Goal: Feedback & Contribution: Contribute content

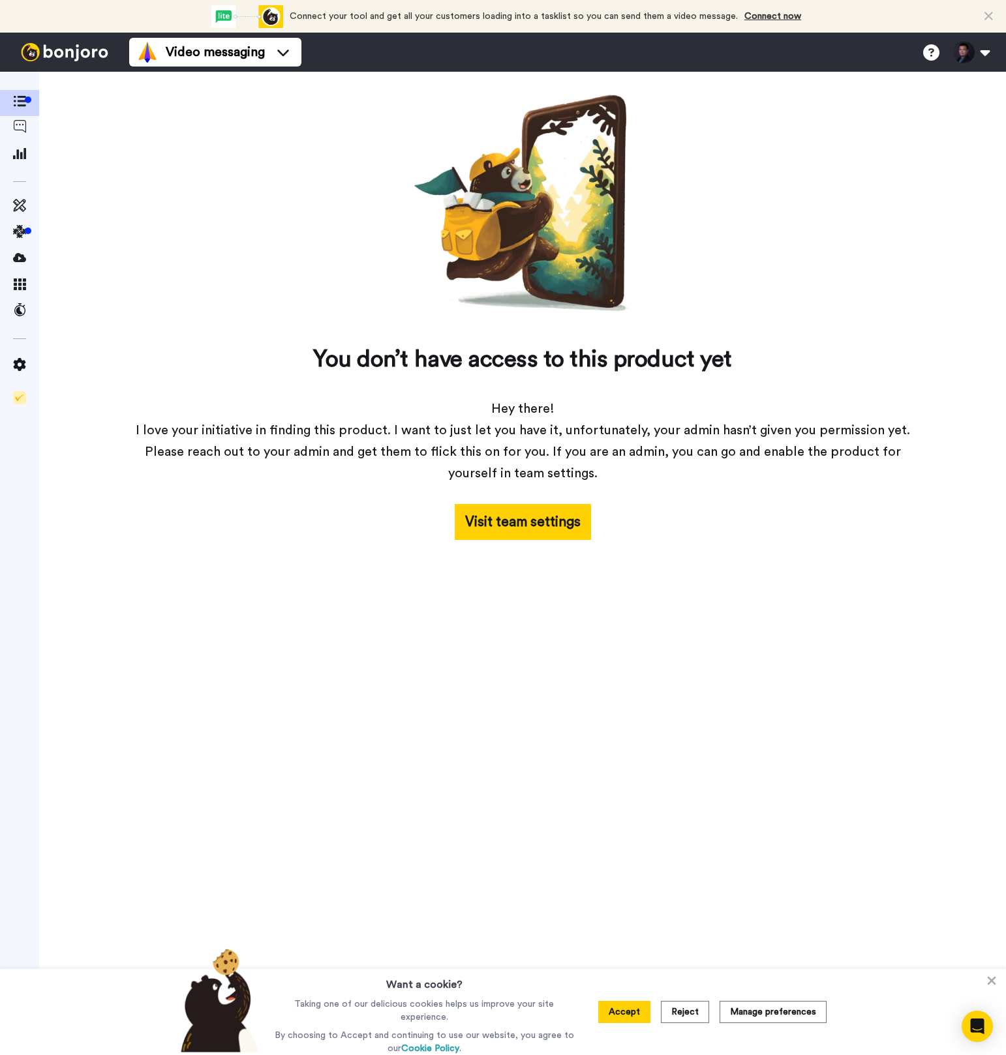
click at [329, 197] on div "You don’t have access to this product yet Hey there! I love your initiative in …" at bounding box center [522, 315] width 783 height 449
click at [23, 312] on icon at bounding box center [19, 309] width 13 height 13
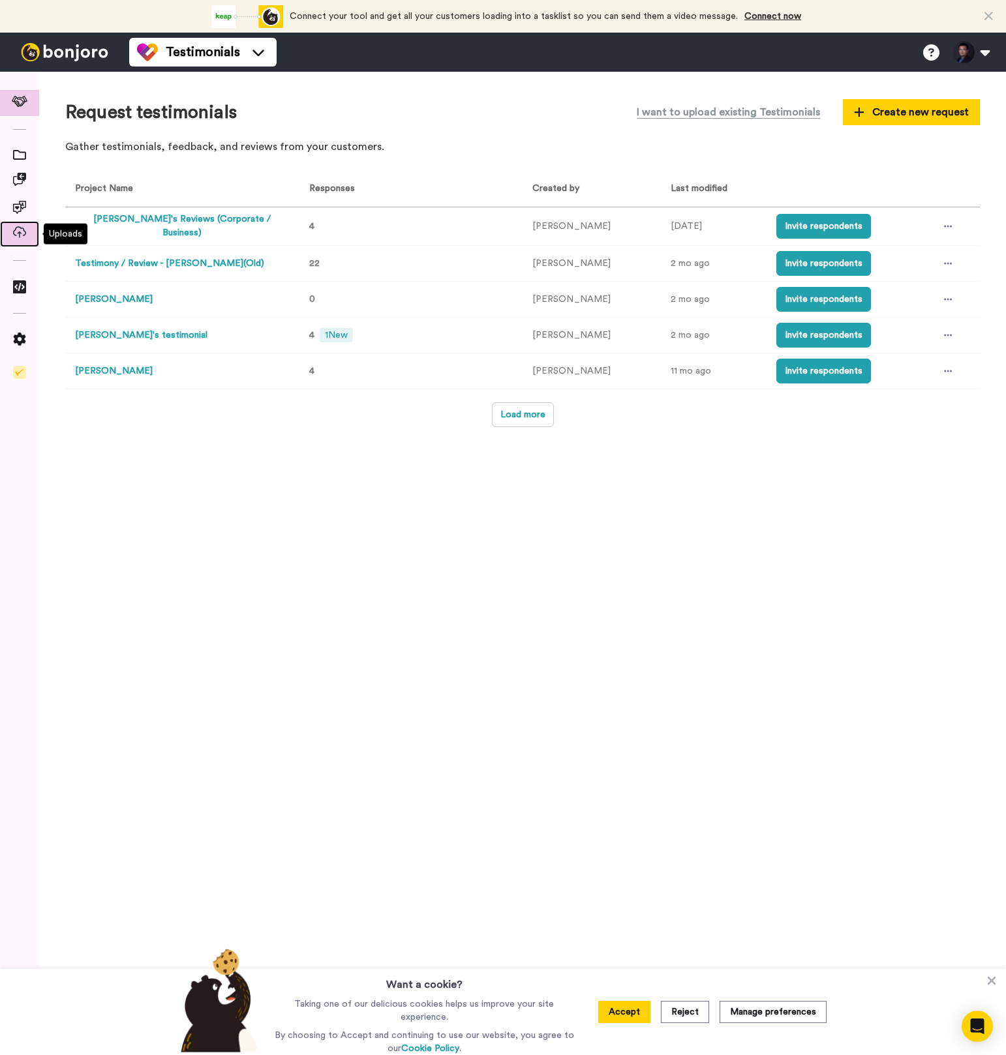
click at [27, 230] on span at bounding box center [19, 234] width 39 height 13
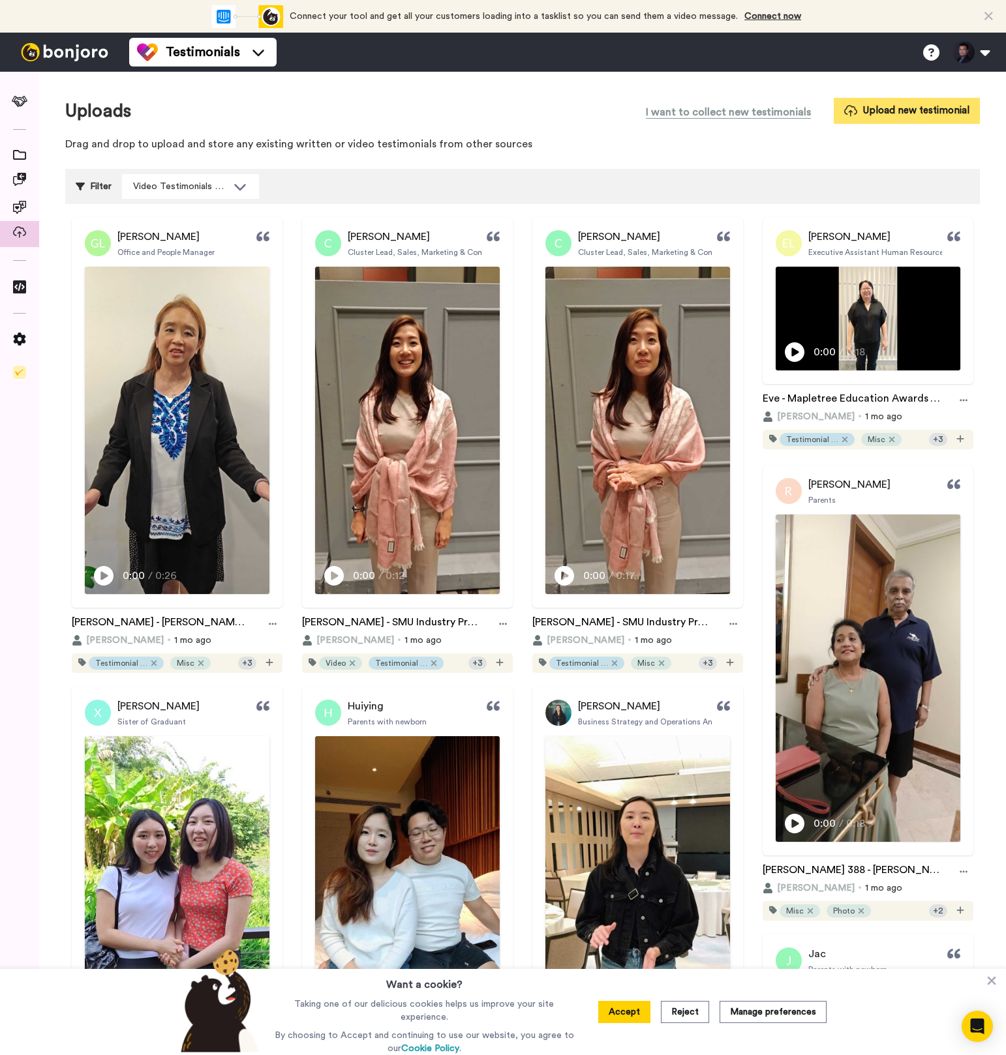
click at [844, 117] on button "Upload new testimonial" at bounding box center [906, 110] width 146 height 25
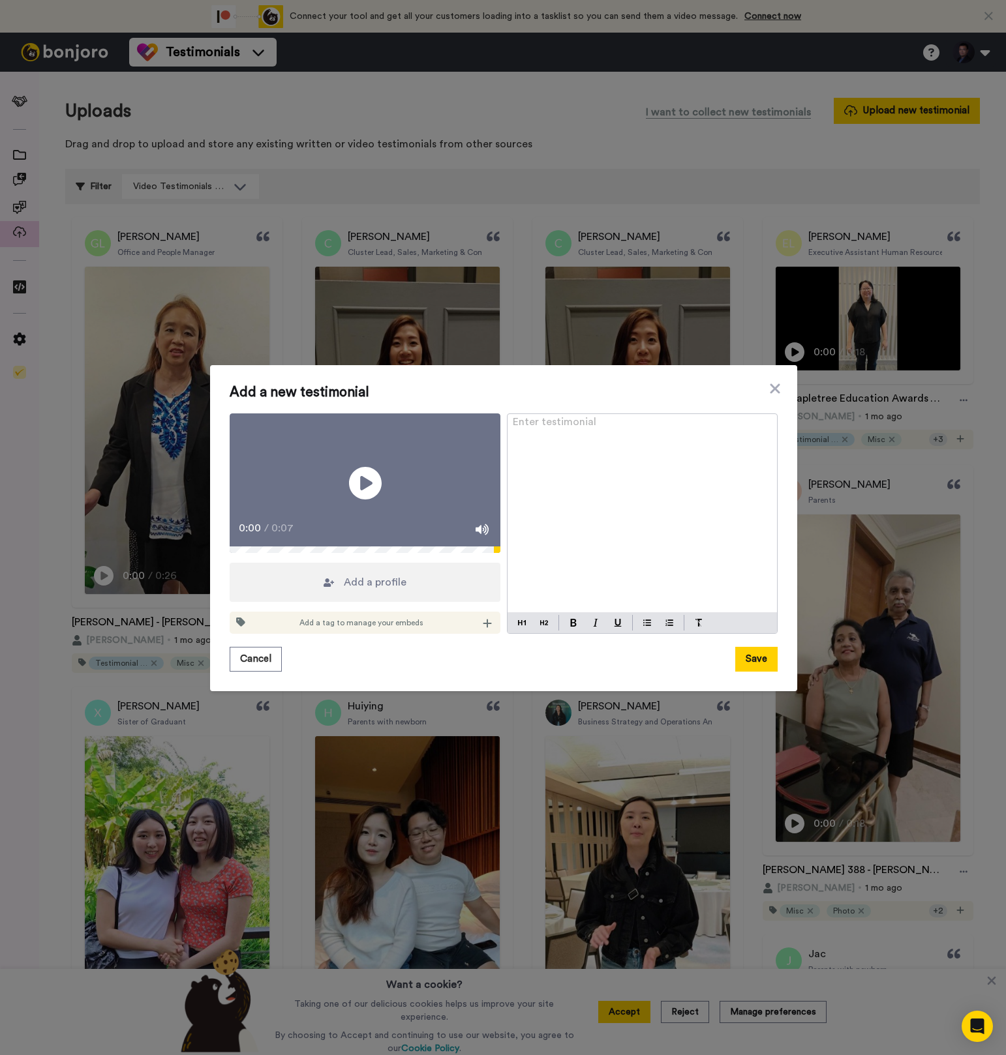
click at [393, 628] on span "Add a tag to manage your embeds" at bounding box center [361, 623] width 124 height 10
click at [472, 634] on div "Add a tag to manage your embeds" at bounding box center [365, 623] width 271 height 22
click at [483, 629] on icon at bounding box center [487, 623] width 9 height 10
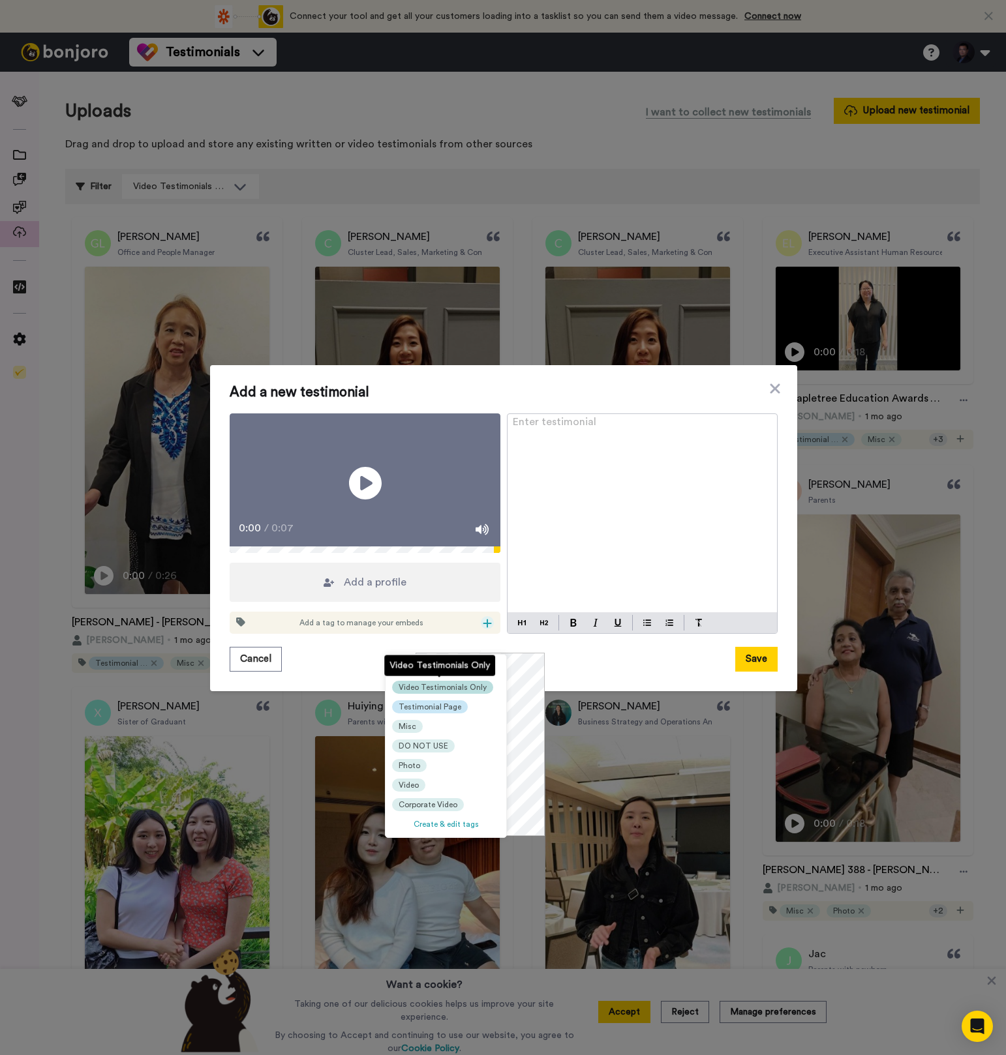
click at [460, 693] on div "Video Testimonials Only" at bounding box center [442, 687] width 101 height 13
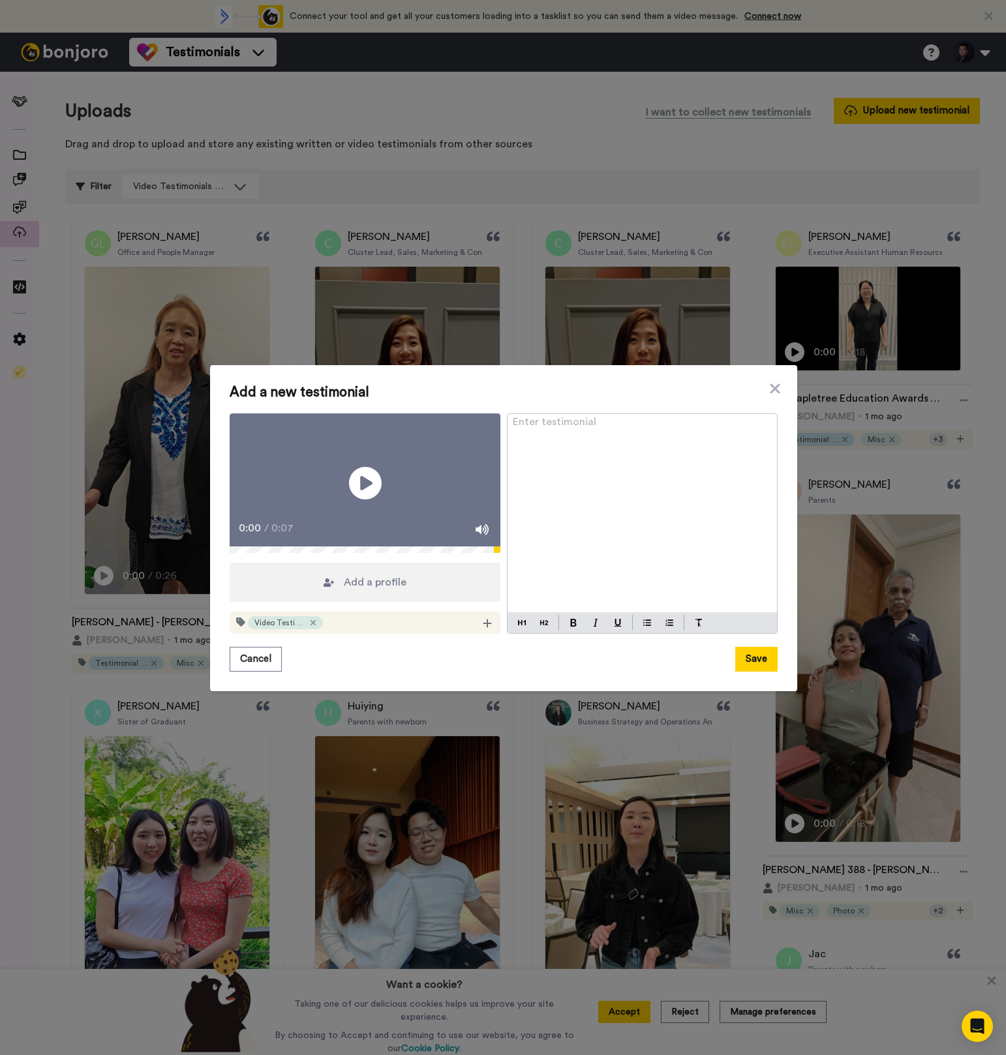
click at [485, 634] on div "Video Testimonials Only" at bounding box center [365, 623] width 271 height 22
click at [483, 629] on icon at bounding box center [487, 623] width 9 height 10
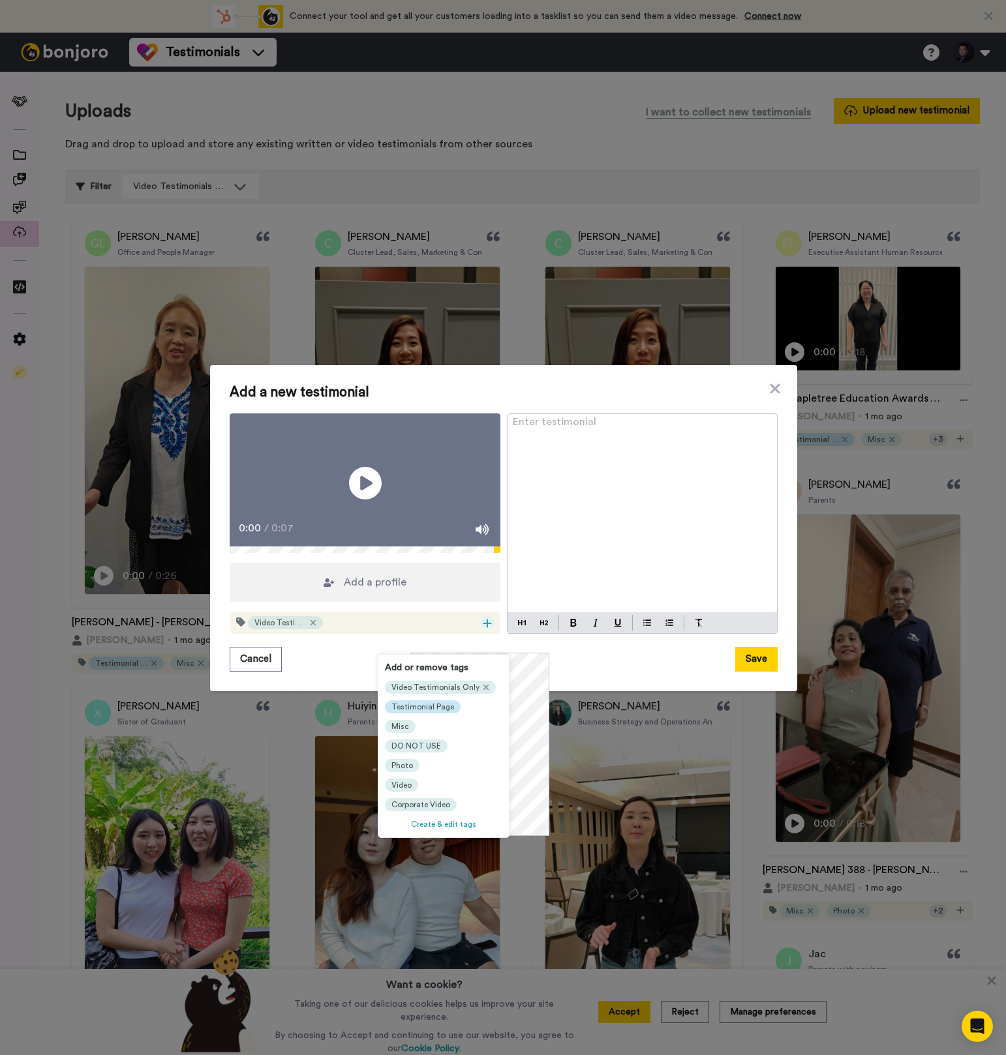
scroll to position [4, 0]
click at [436, 700] on span "Testimonial Page" at bounding box center [422, 703] width 63 height 10
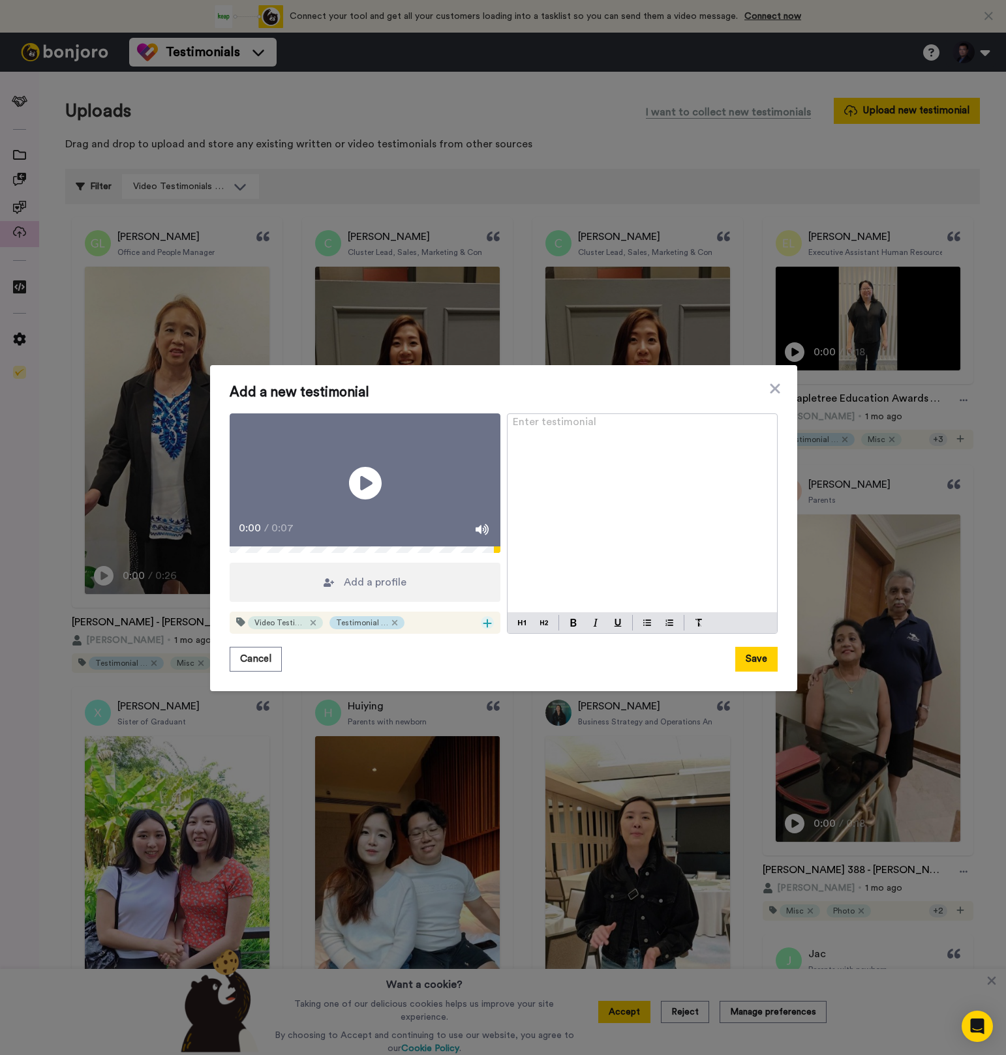
click at [483, 629] on icon at bounding box center [487, 623] width 9 height 10
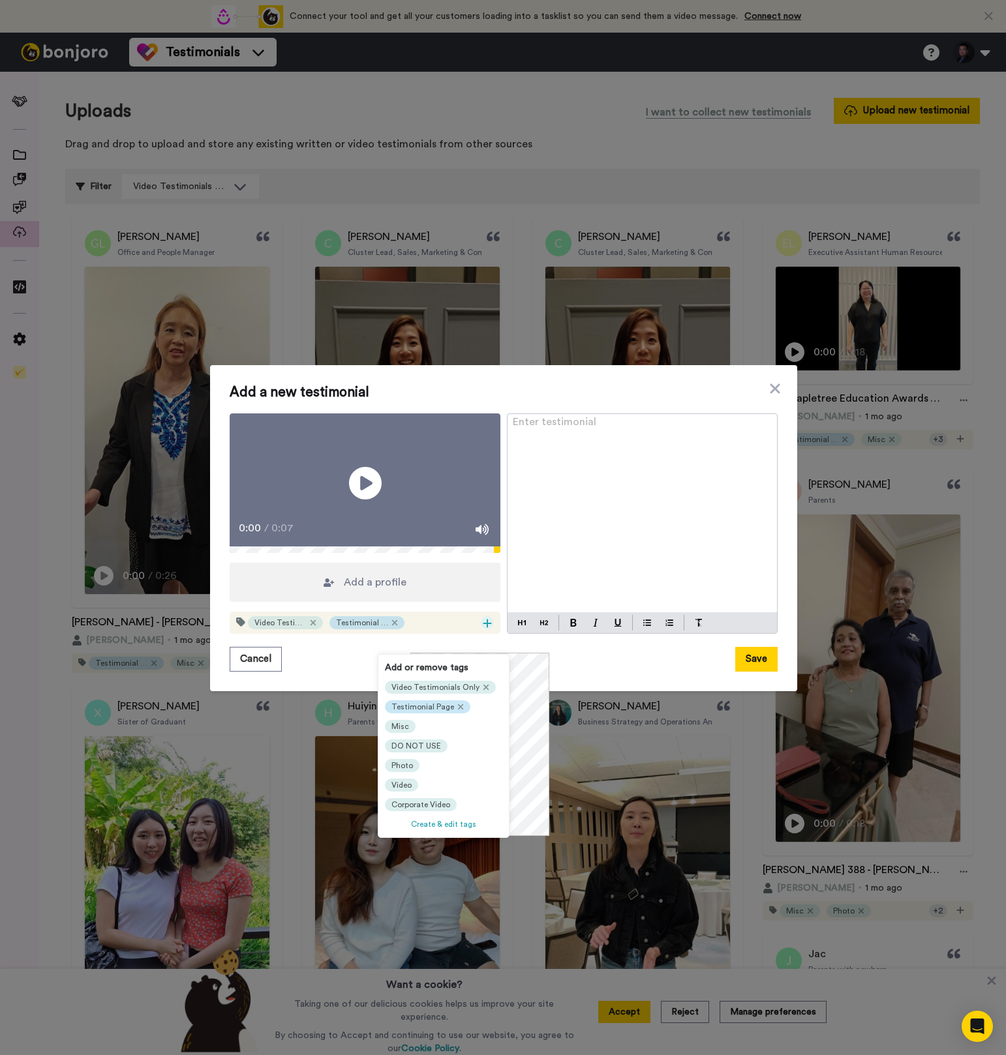
click at [398, 734] on div "Video Testimonials Only Testimonial Page Misc DO NOT USE Photo Video Corporate …" at bounding box center [443, 746] width 117 height 130
click at [403, 725] on span "Misc" at bounding box center [400, 726] width 18 height 10
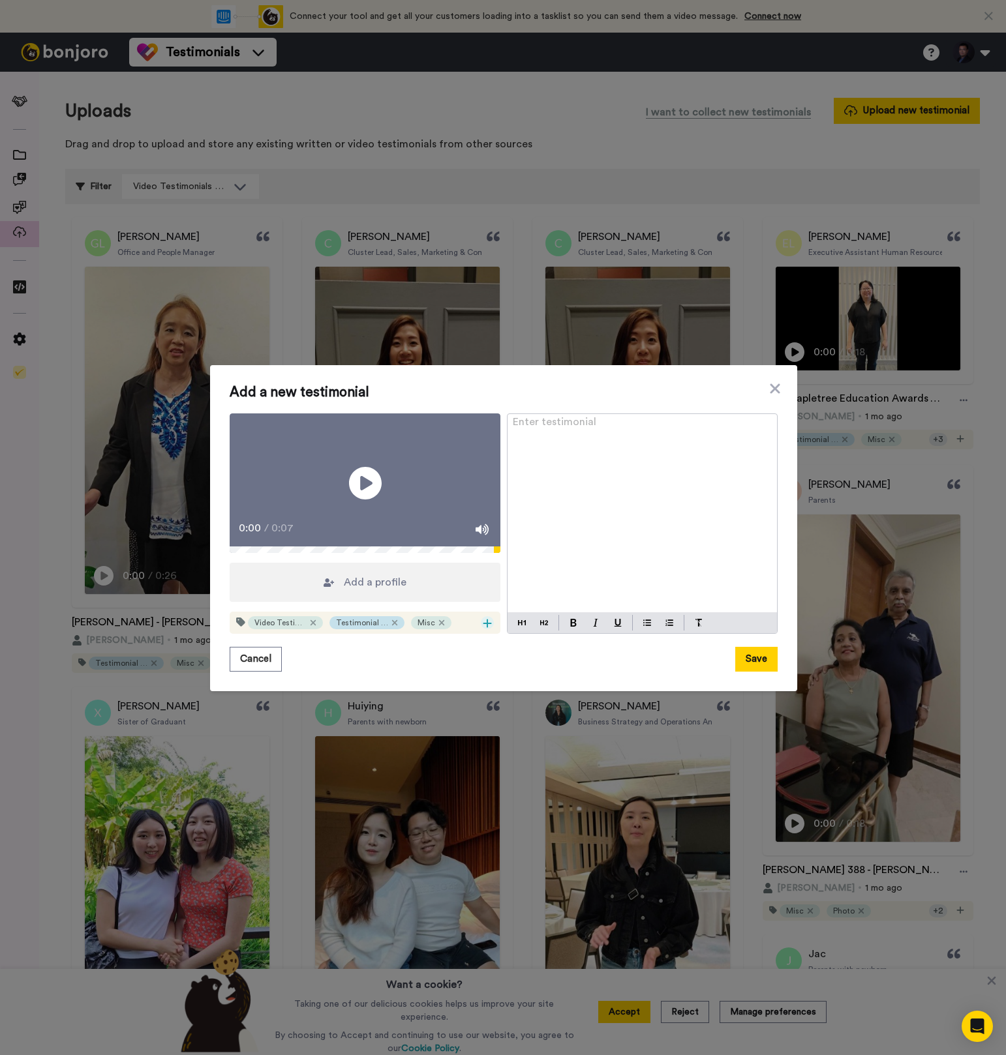
click at [483, 628] on icon at bounding box center [487, 623] width 8 height 8
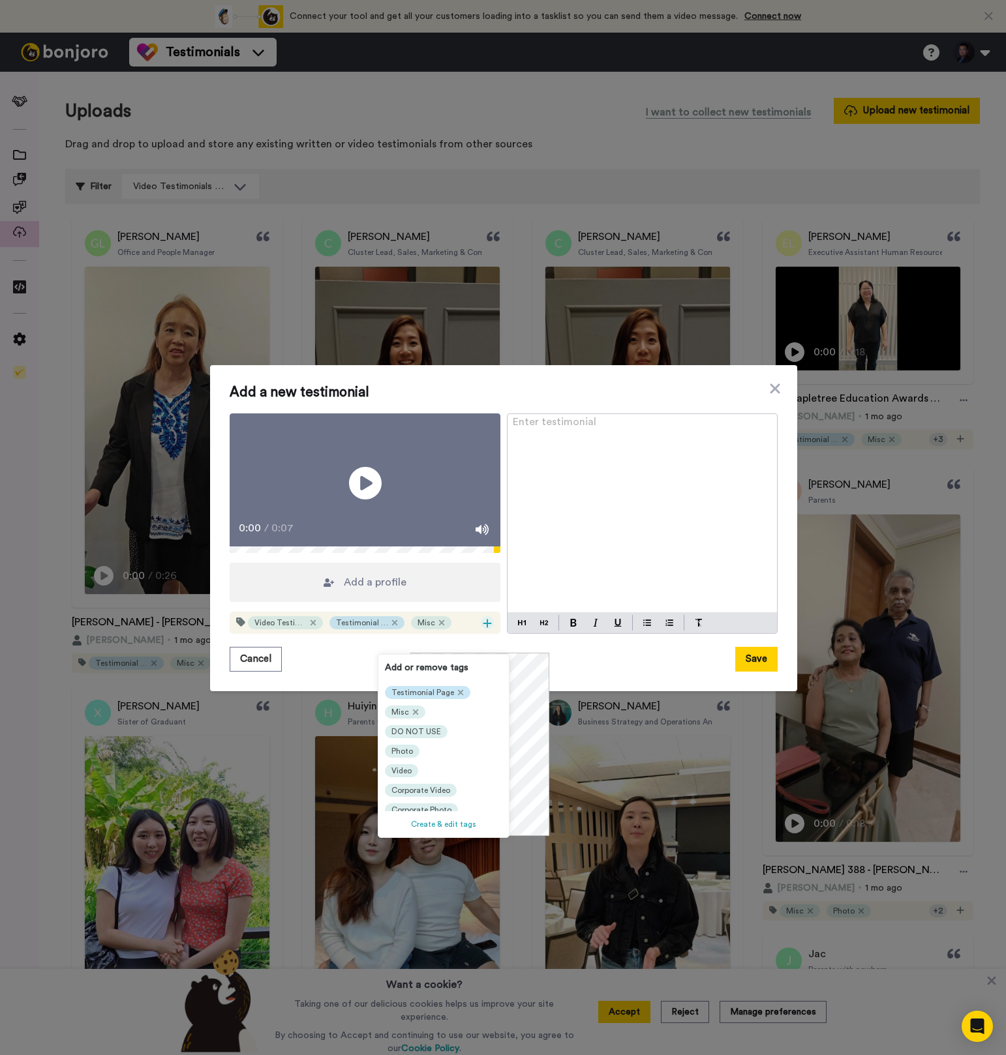
scroll to position [38, 0]
click at [401, 747] on span "Video" at bounding box center [401, 746] width 20 height 10
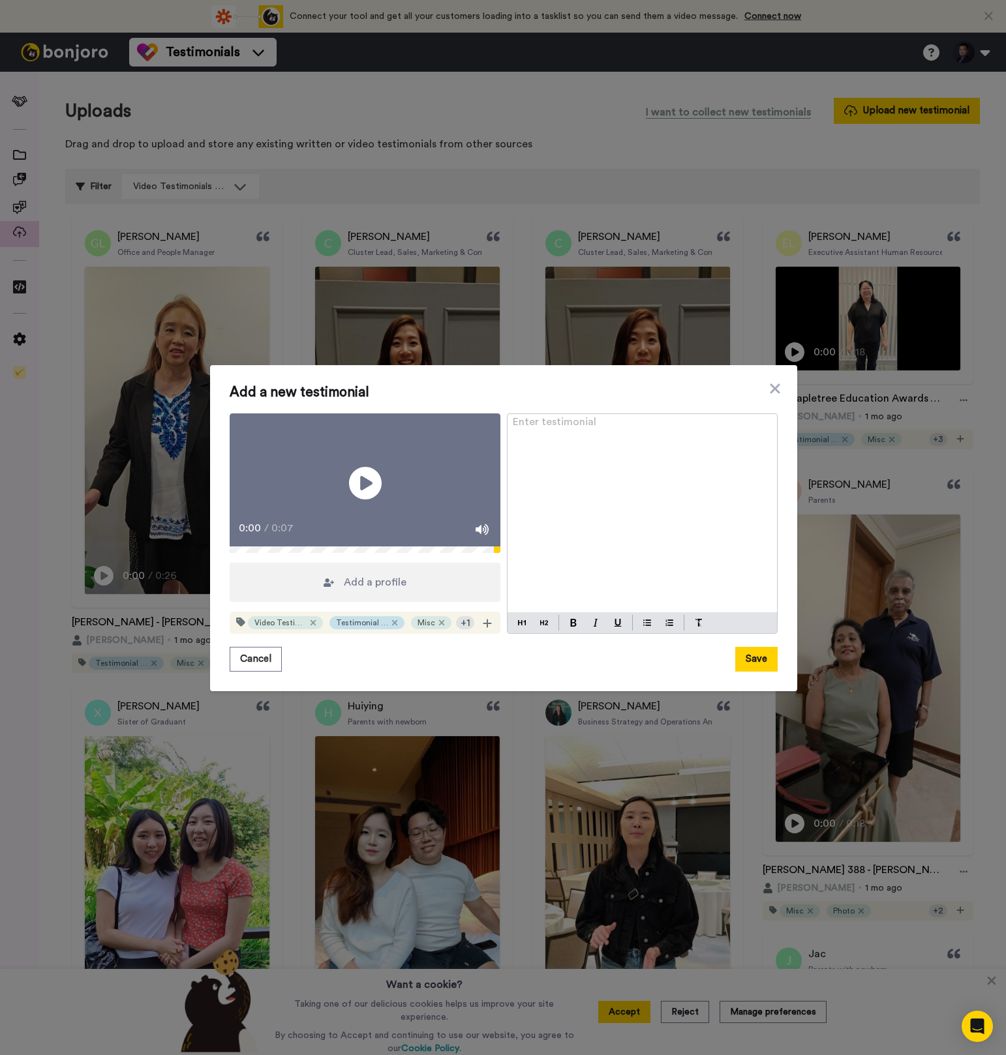
click at [391, 590] on span "Add a profile" at bounding box center [375, 582] width 63 height 16
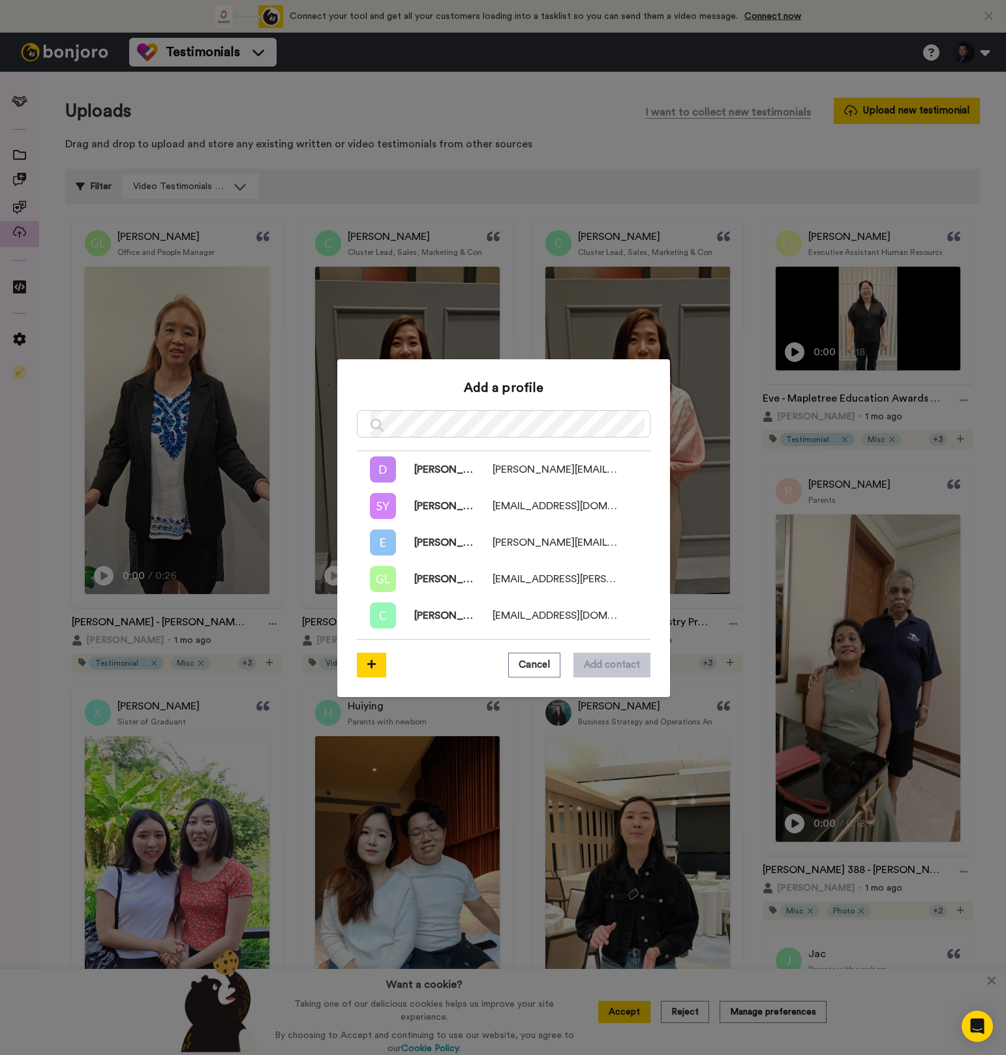
click at [380, 653] on div "Cancel Add contact" at bounding box center [503, 659] width 293 height 38
click at [376, 663] on button at bounding box center [371, 665] width 29 height 25
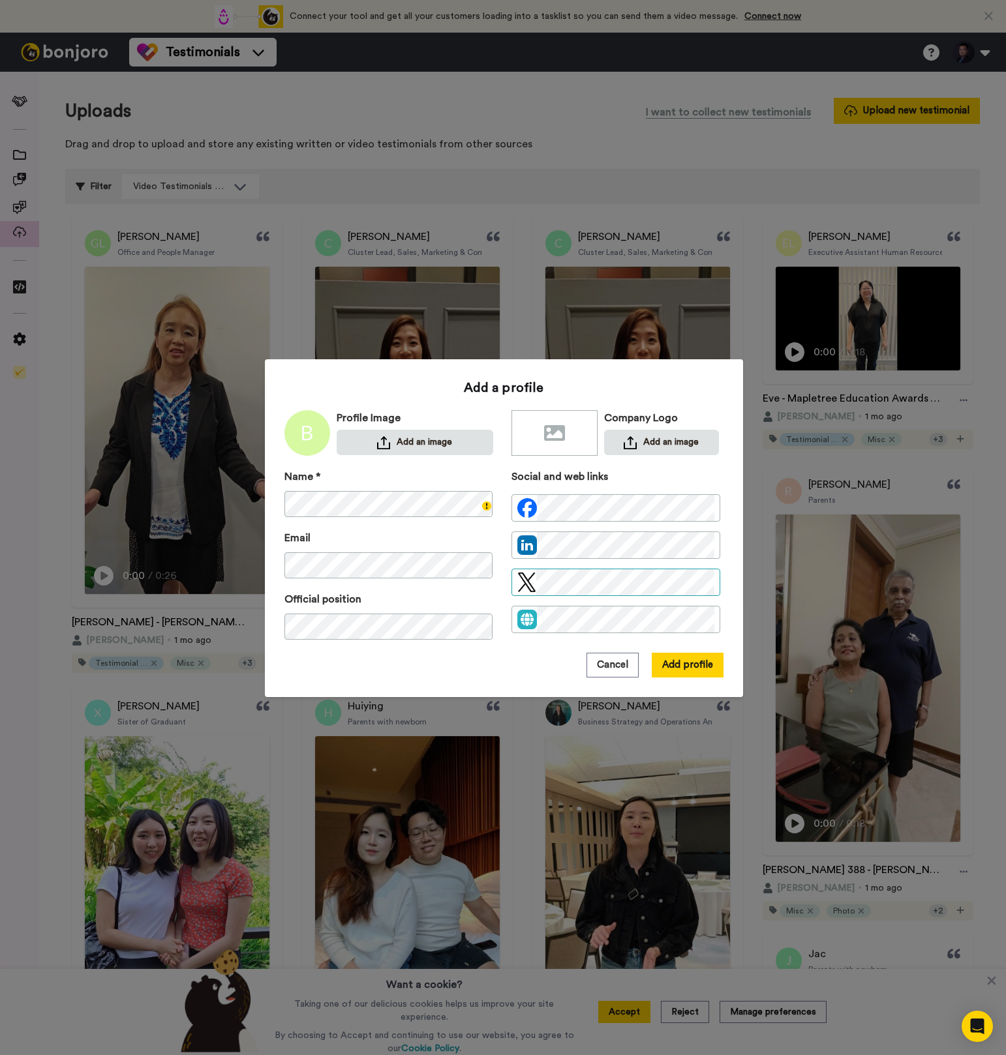
scroll to position [0, 0]
click at [651, 443] on button "Add an image" at bounding box center [661, 442] width 115 height 25
click at [453, 650] on div "Name * Email Official position" at bounding box center [388, 561] width 209 height 184
click at [421, 392] on div "Add a profile Profile Image Add an image Company Logo Add an image Name * Email…" at bounding box center [503, 528] width 439 height 299
click at [656, 662] on button "Add profile" at bounding box center [687, 665] width 72 height 25
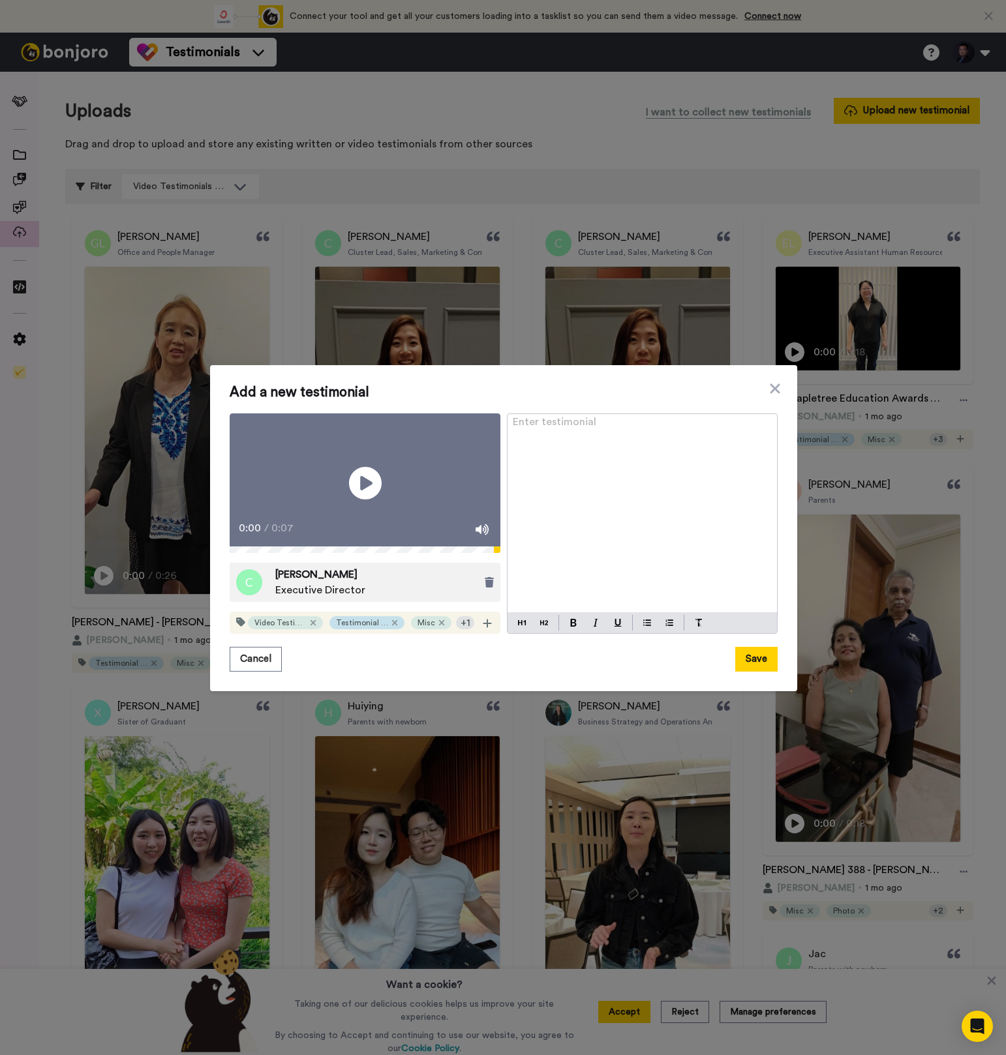
click at [254, 598] on div "Clarence Executive Director" at bounding box center [300, 582] width 129 height 31
click at [253, 595] on img at bounding box center [249, 582] width 26 height 26
click at [242, 595] on img at bounding box center [249, 582] width 26 height 26
click at [485, 588] on icon at bounding box center [489, 582] width 9 height 10
click at [373, 590] on span "Add a profile" at bounding box center [375, 582] width 63 height 16
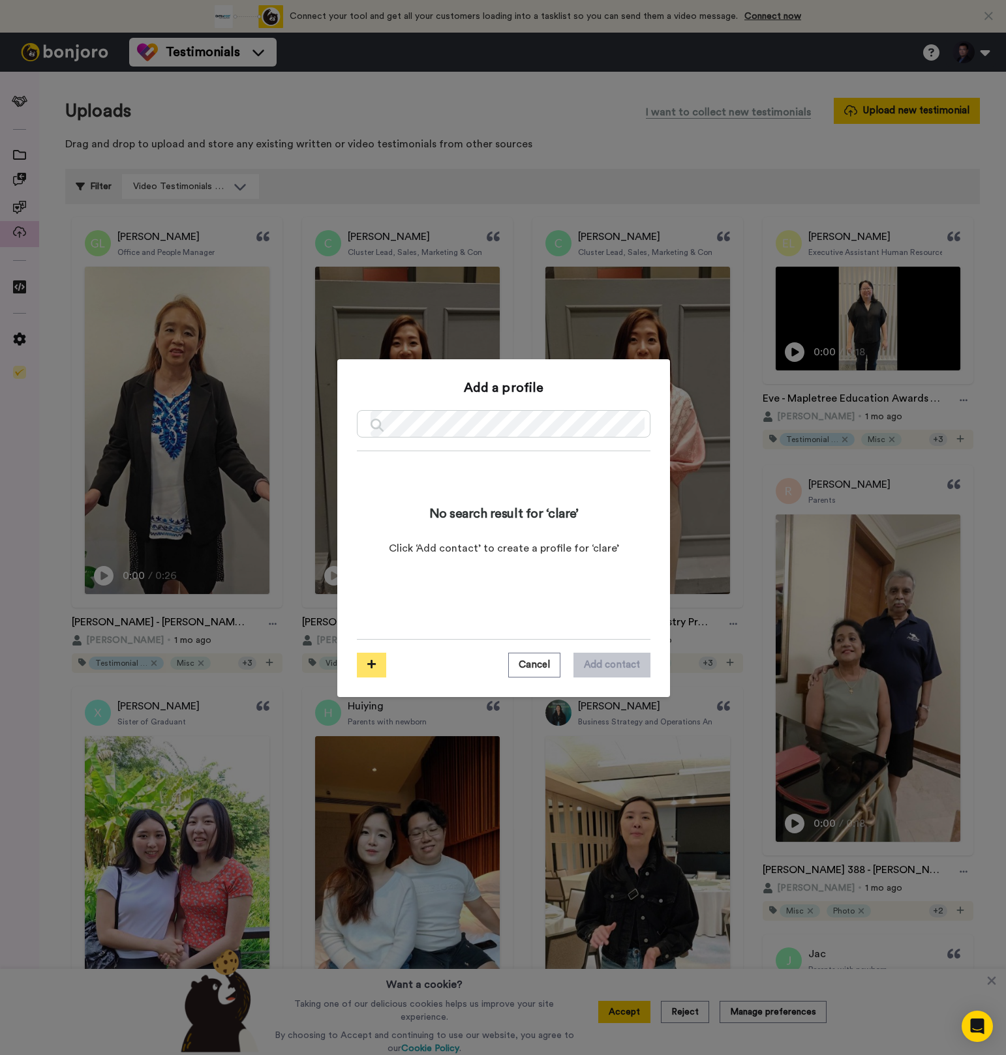
click at [361, 657] on button at bounding box center [371, 665] width 29 height 25
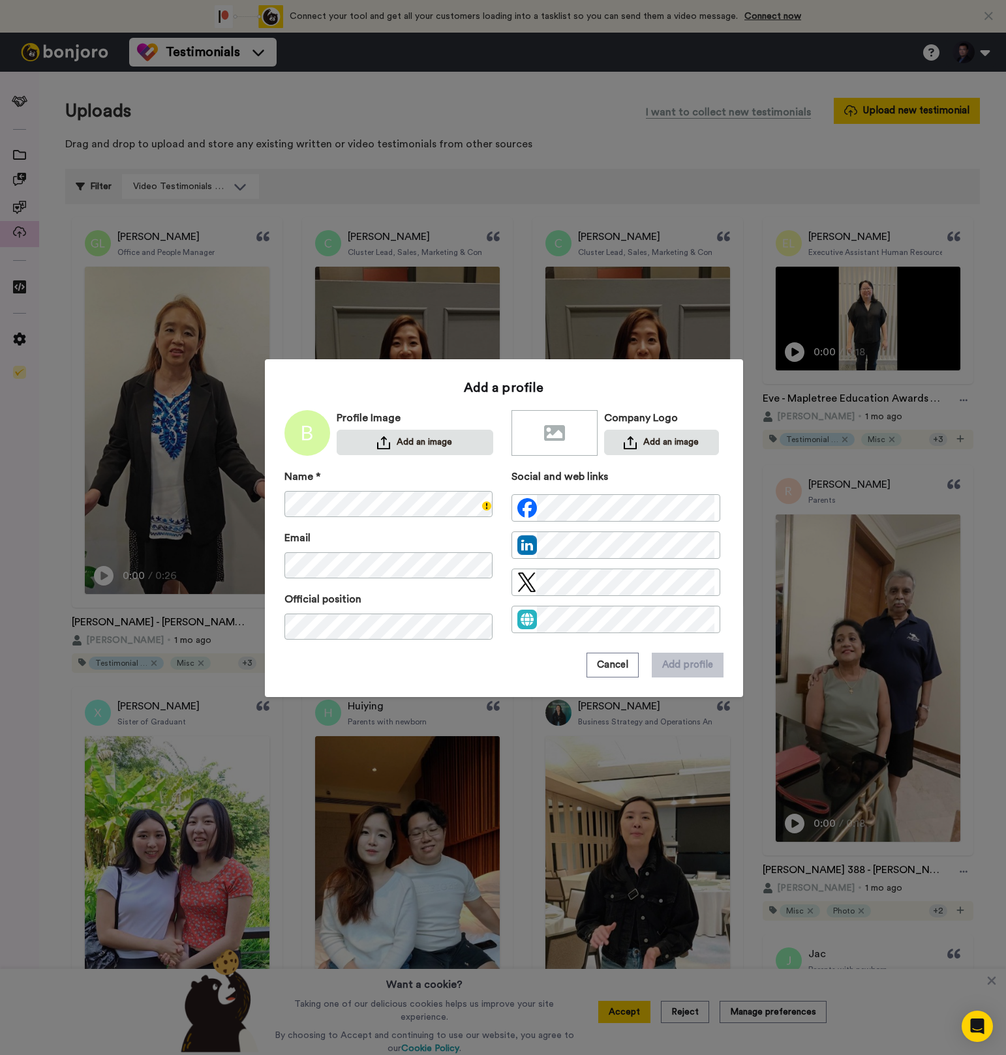
click at [404, 518] on div "Name * Email Official position" at bounding box center [388, 561] width 209 height 184
click at [672, 451] on button "Add an image" at bounding box center [661, 442] width 115 height 25
click at [672, 670] on button "Add profile" at bounding box center [687, 665] width 72 height 25
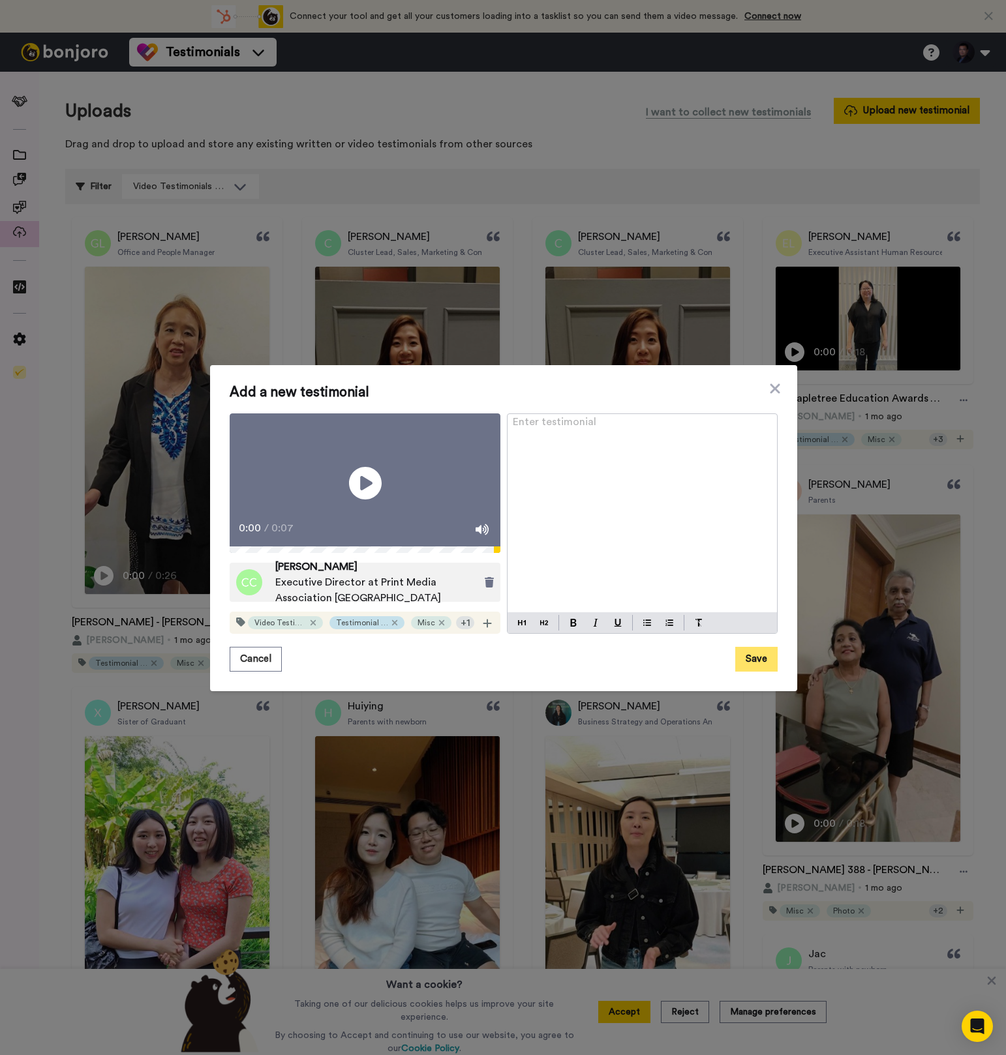
click at [751, 672] on button "Save" at bounding box center [756, 659] width 42 height 25
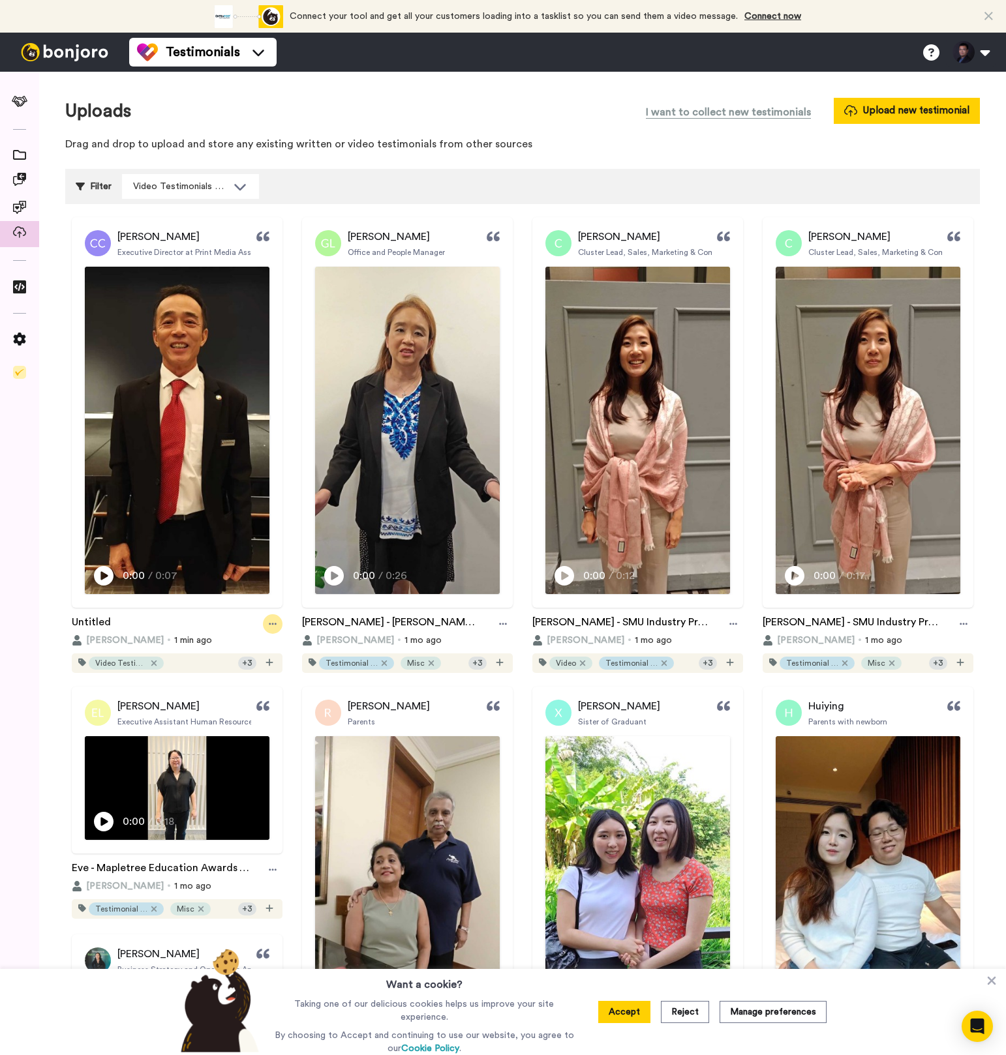
click at [269, 619] on icon at bounding box center [273, 623] width 8 height 9
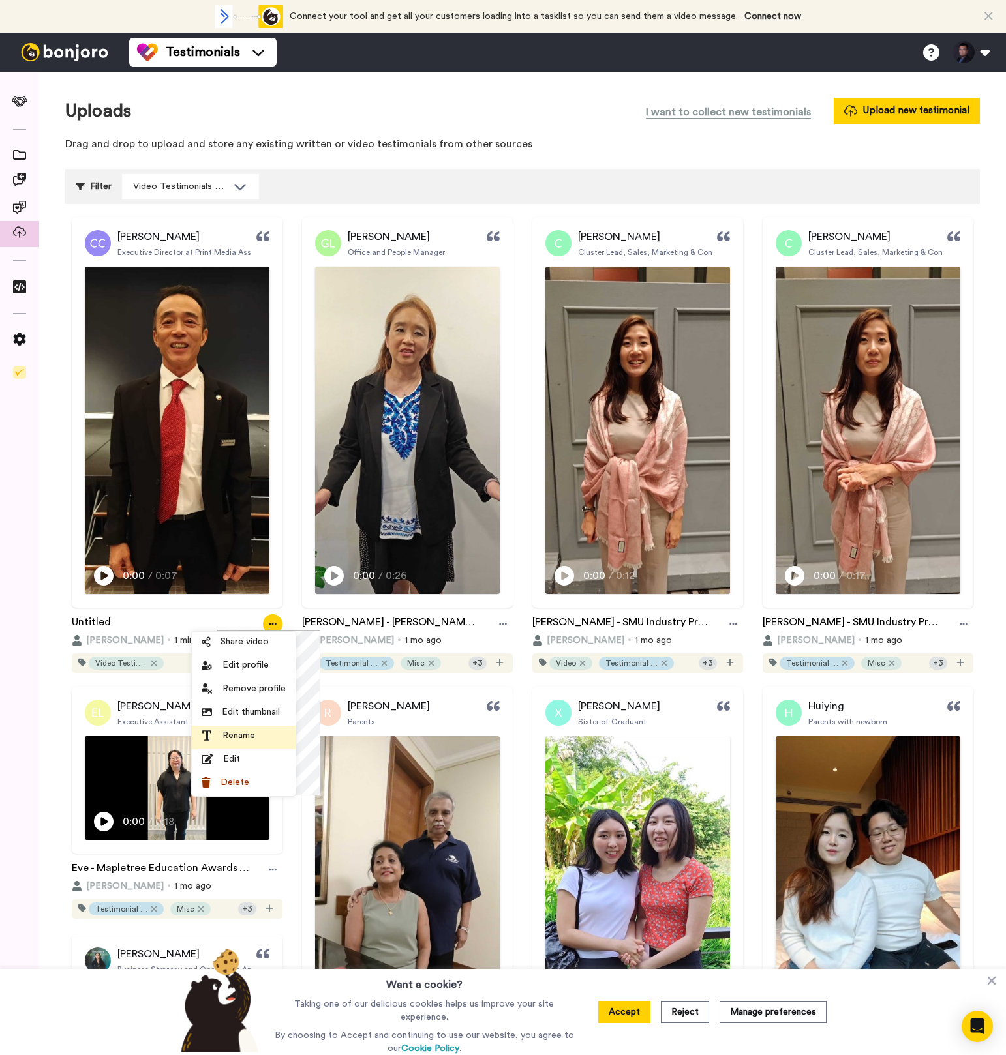
click at [266, 728] on li "Rename" at bounding box center [244, 737] width 104 height 23
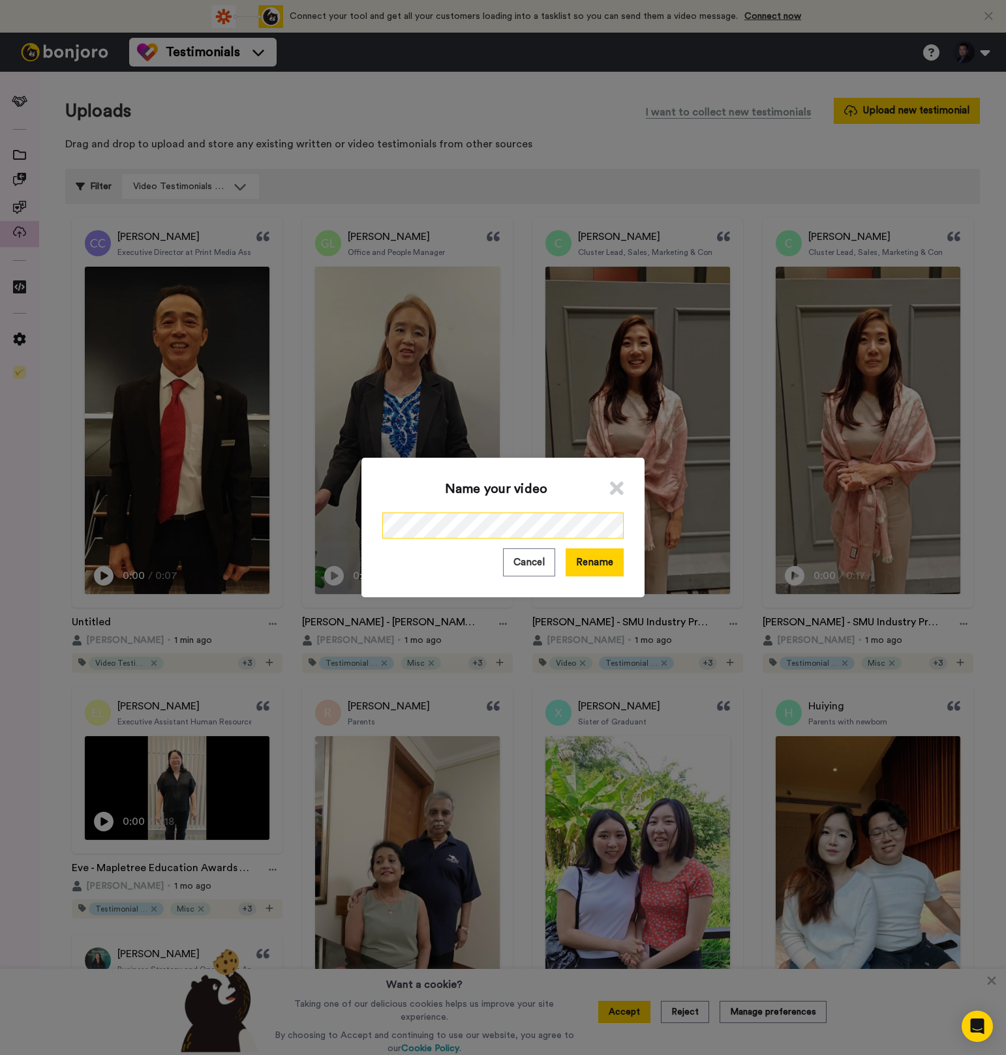
scroll to position [0, 7]
click at [616, 574] on div "Name your video Cancel Rename" at bounding box center [502, 528] width 283 height 140
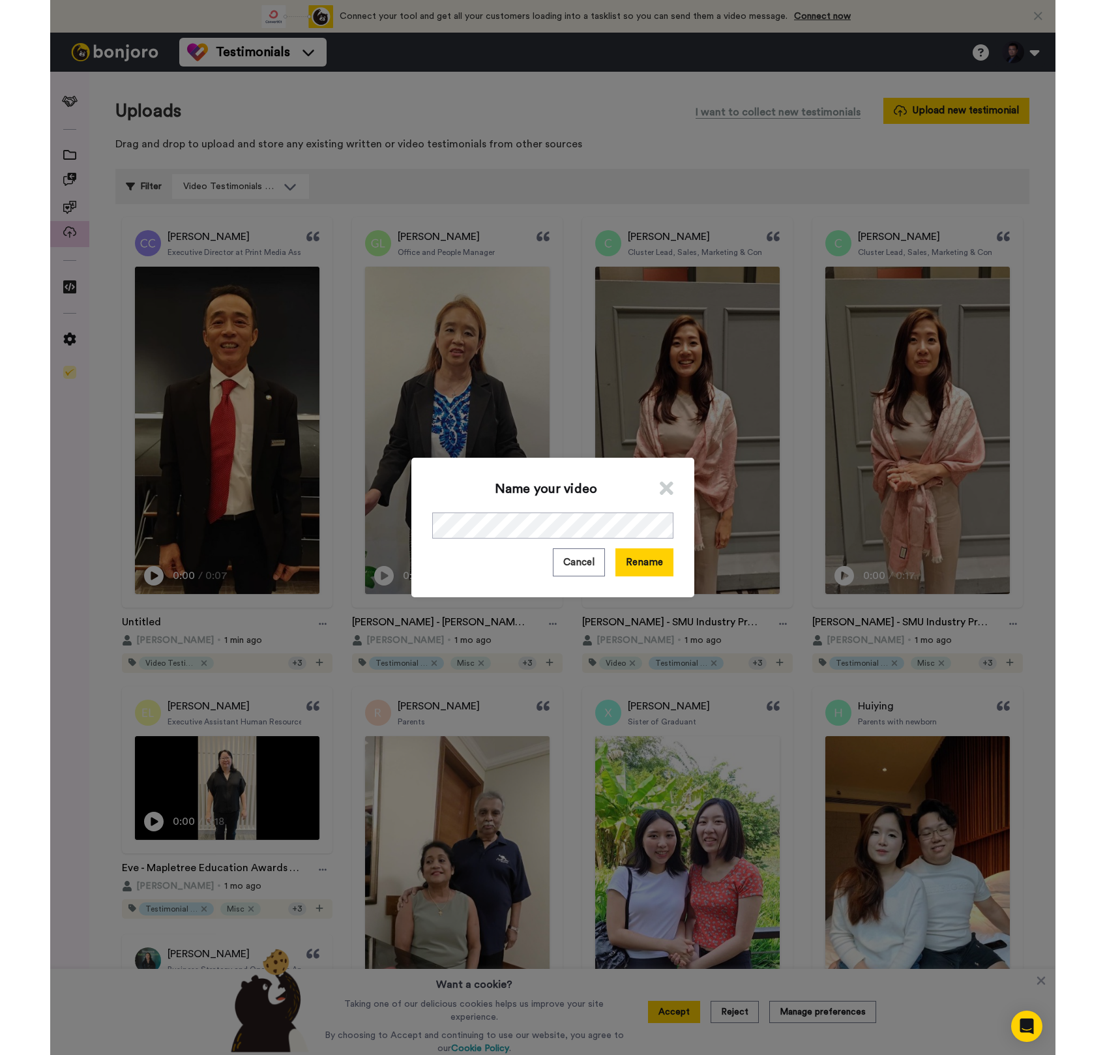
scroll to position [0, 0]
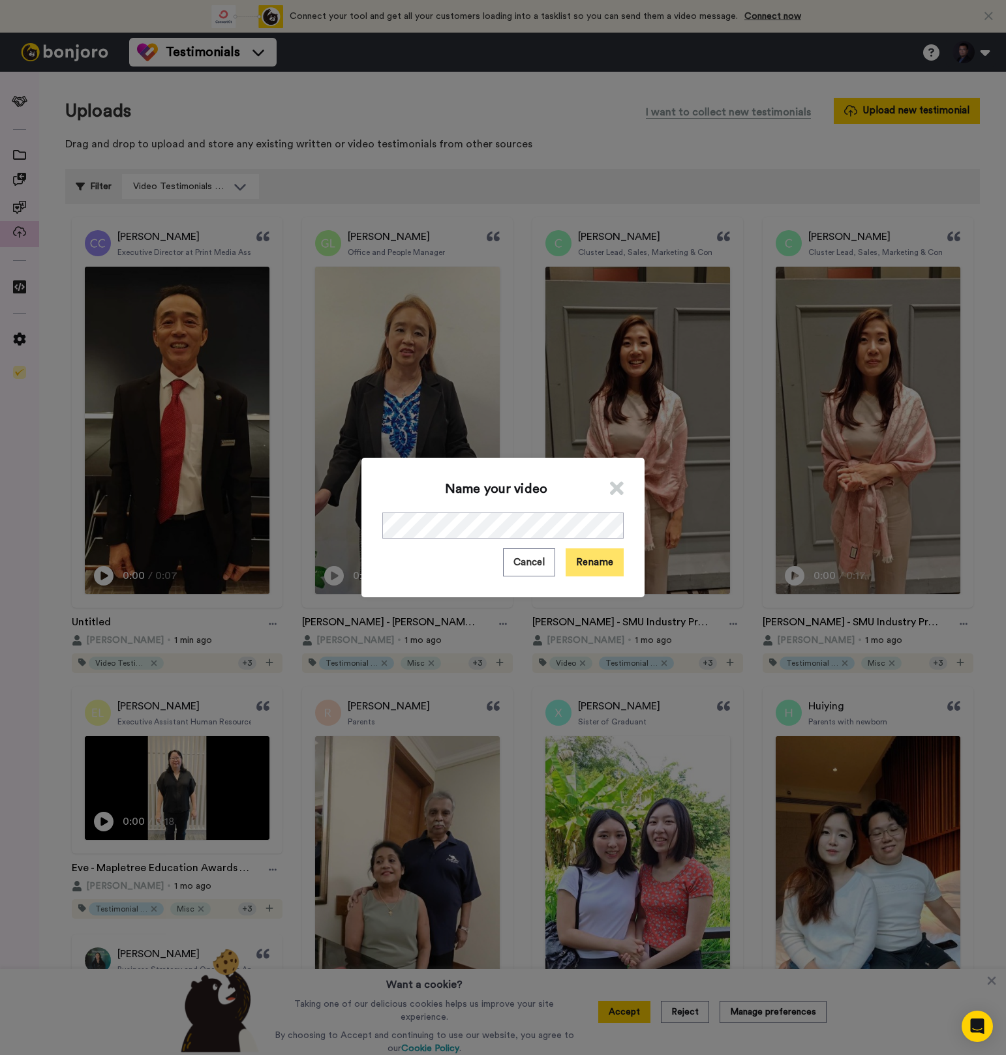
click at [613, 574] on button "Rename" at bounding box center [594, 562] width 58 height 28
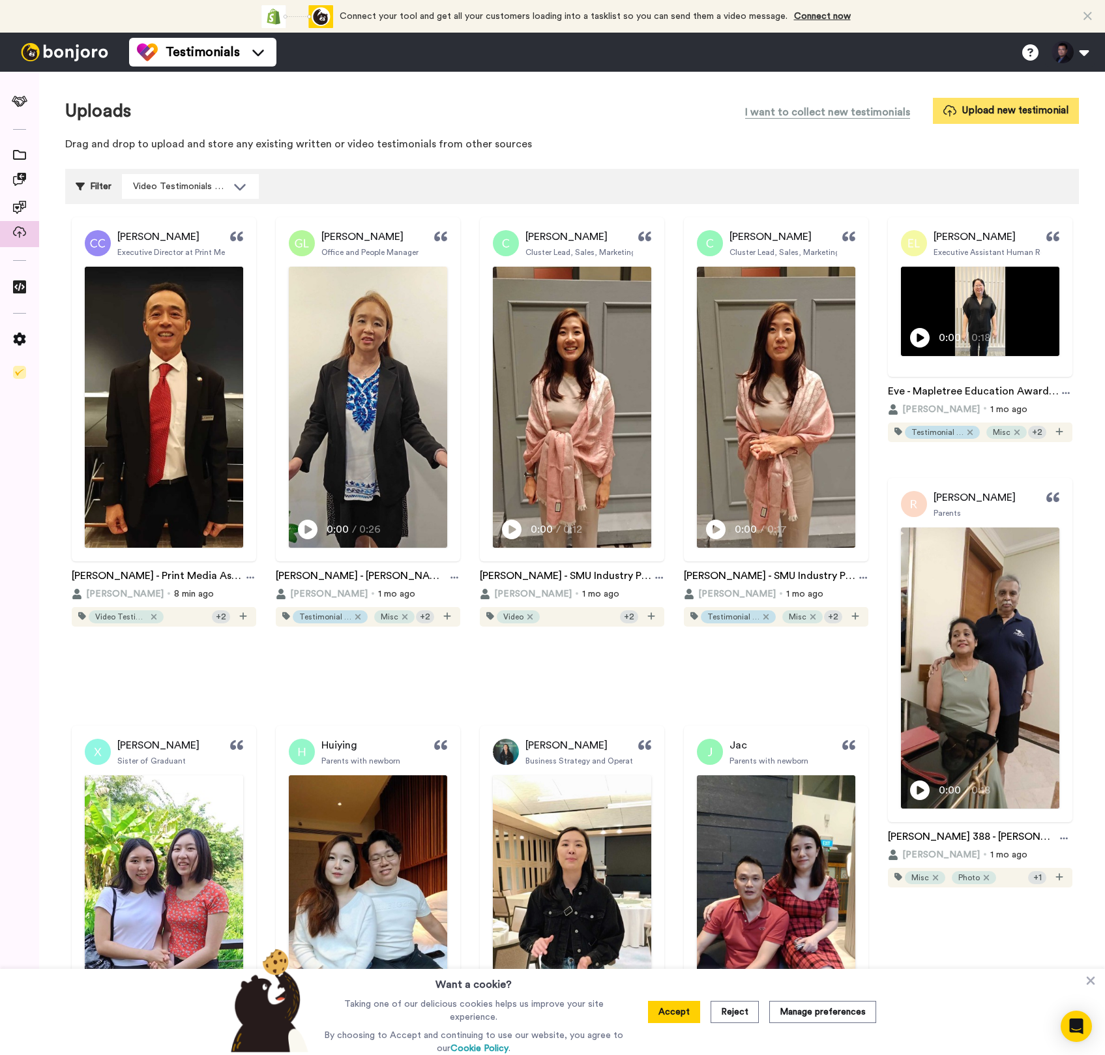
click at [970, 121] on button "Upload new testimonial" at bounding box center [1006, 110] width 146 height 25
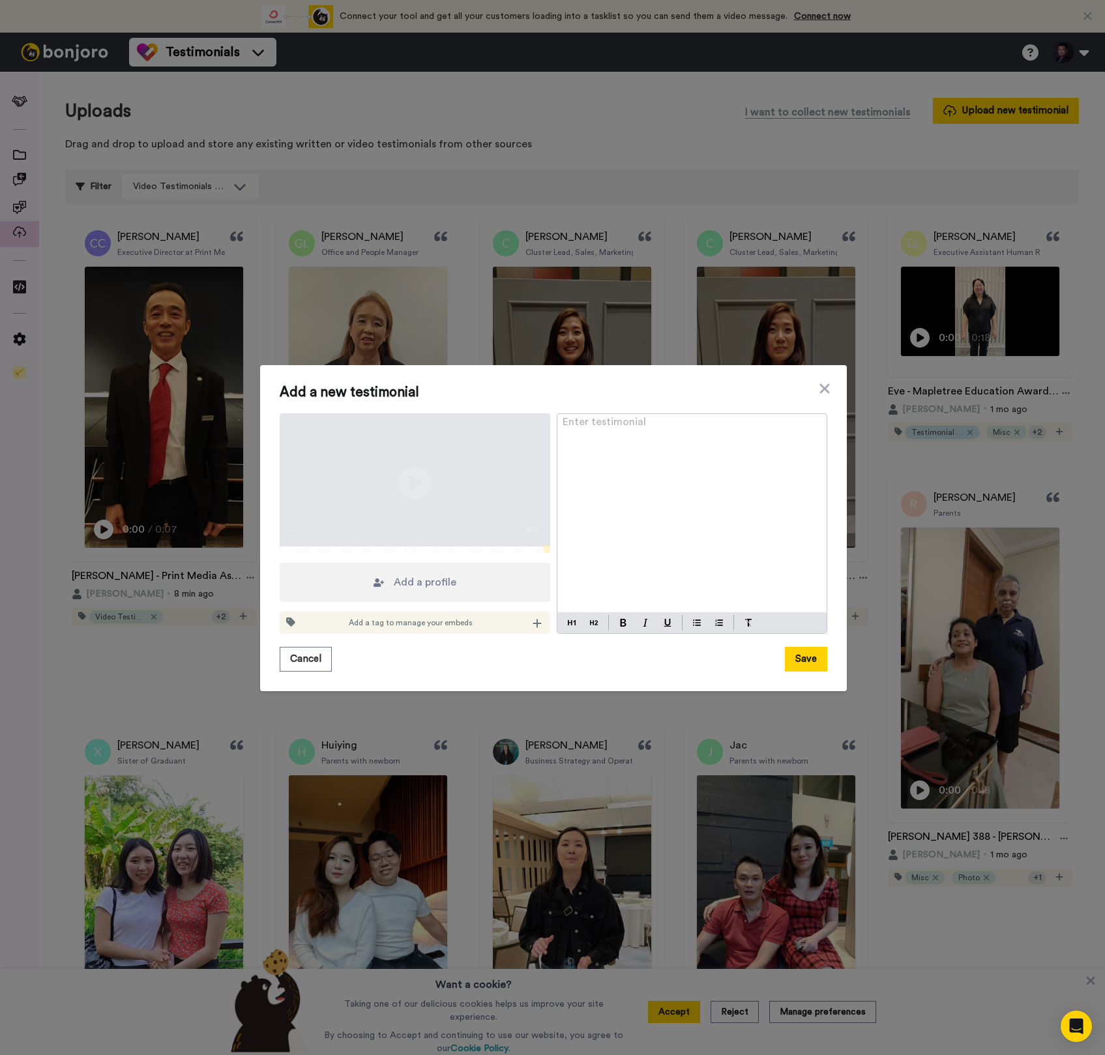
click at [405, 590] on span "Add a profile" at bounding box center [425, 582] width 63 height 16
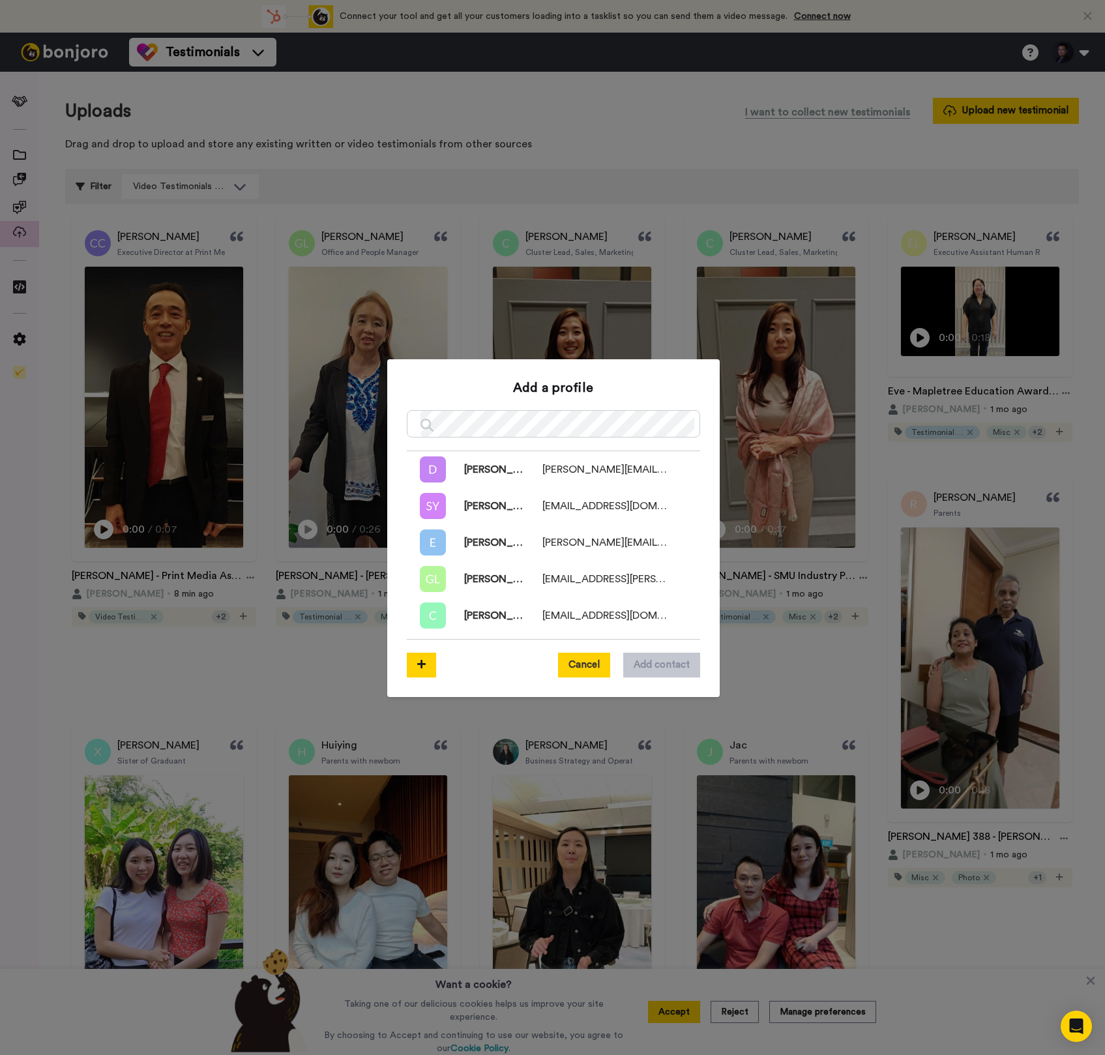
click at [571, 662] on button "Cancel" at bounding box center [584, 665] width 52 height 25
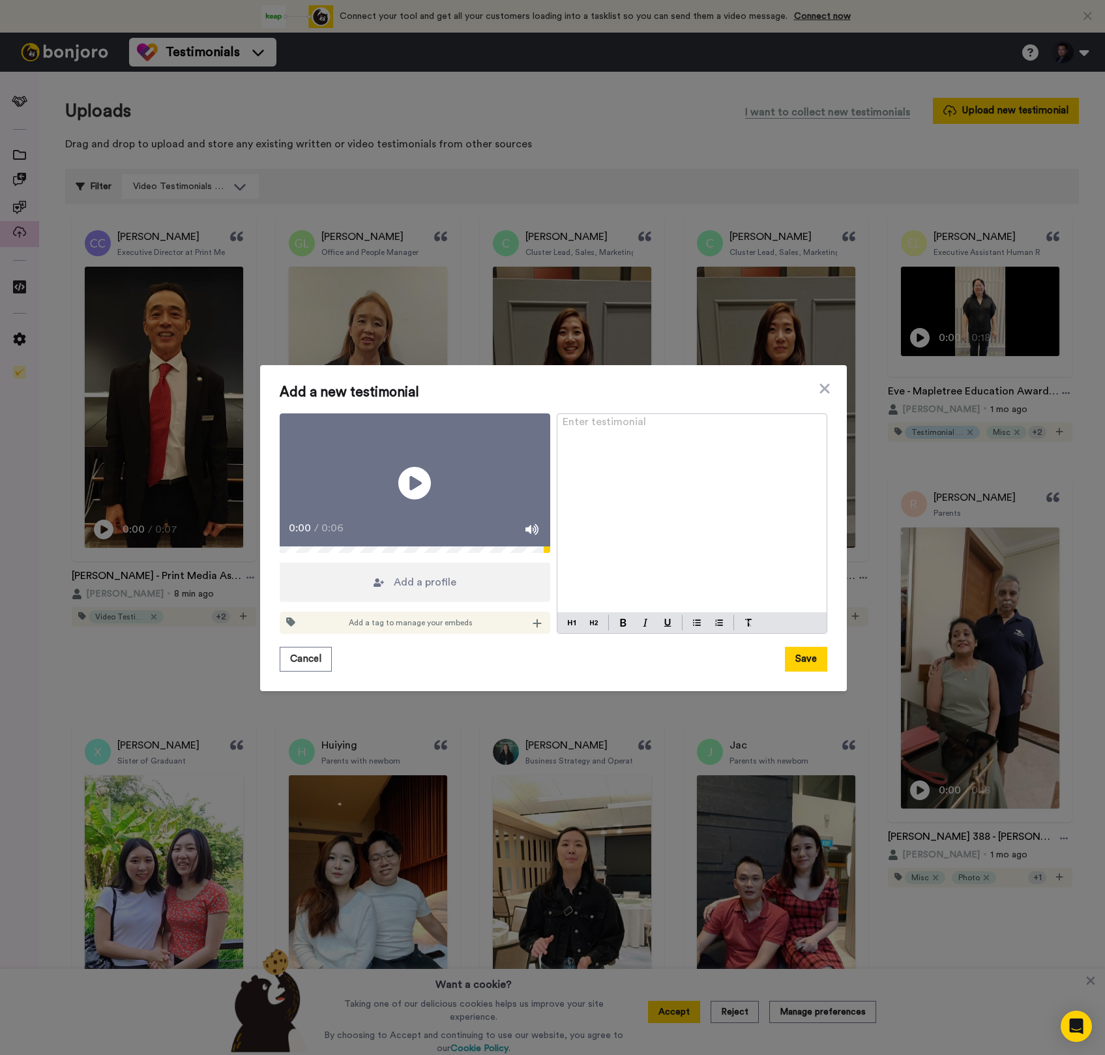
click at [411, 628] on span "Add a tag to manage your embeds" at bounding box center [411, 623] width 124 height 10
click at [515, 634] on div "Add a tag to manage your embeds" at bounding box center [415, 623] width 271 height 22
click at [533, 629] on icon at bounding box center [537, 623] width 9 height 10
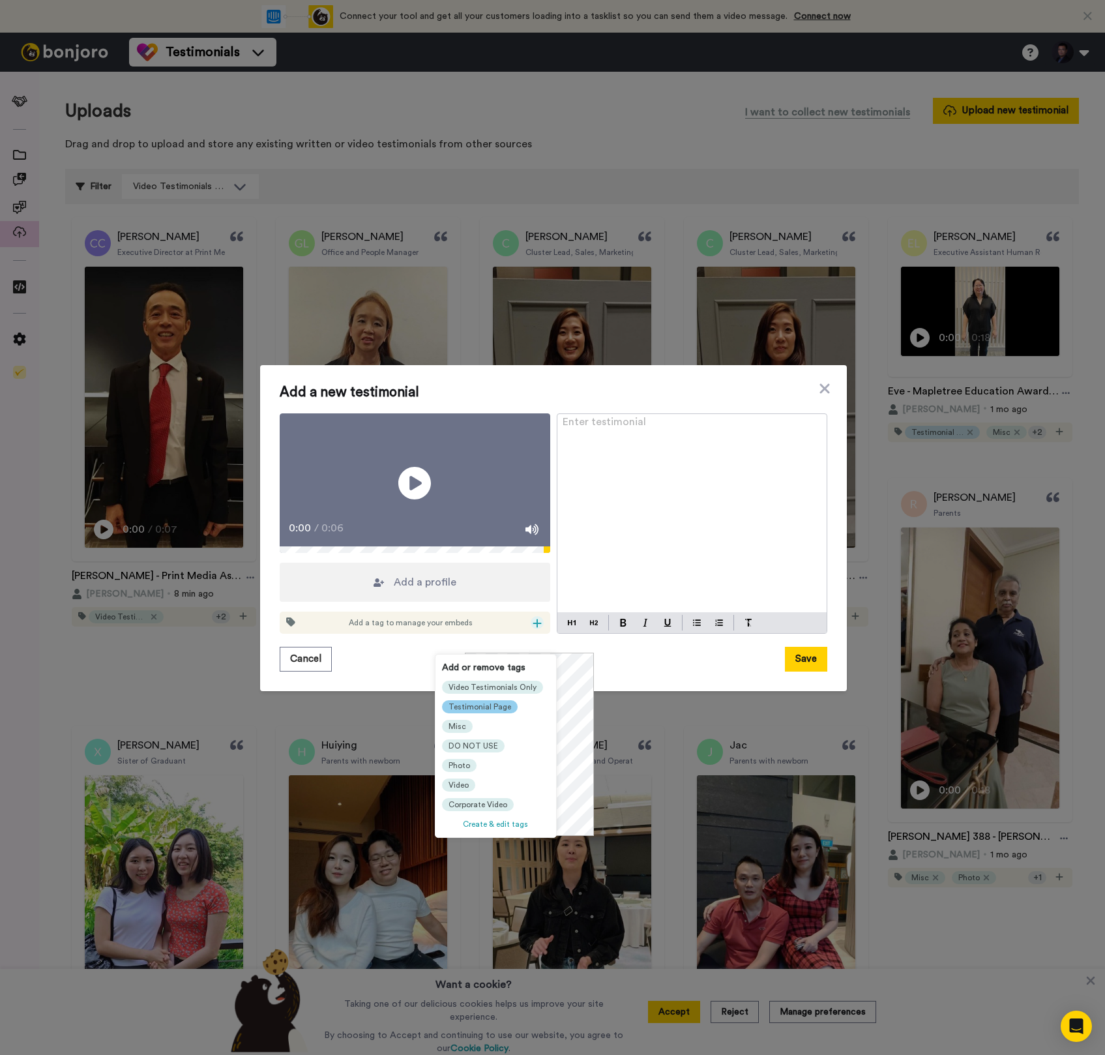
click at [488, 710] on span "Testimonial Page" at bounding box center [480, 707] width 63 height 10
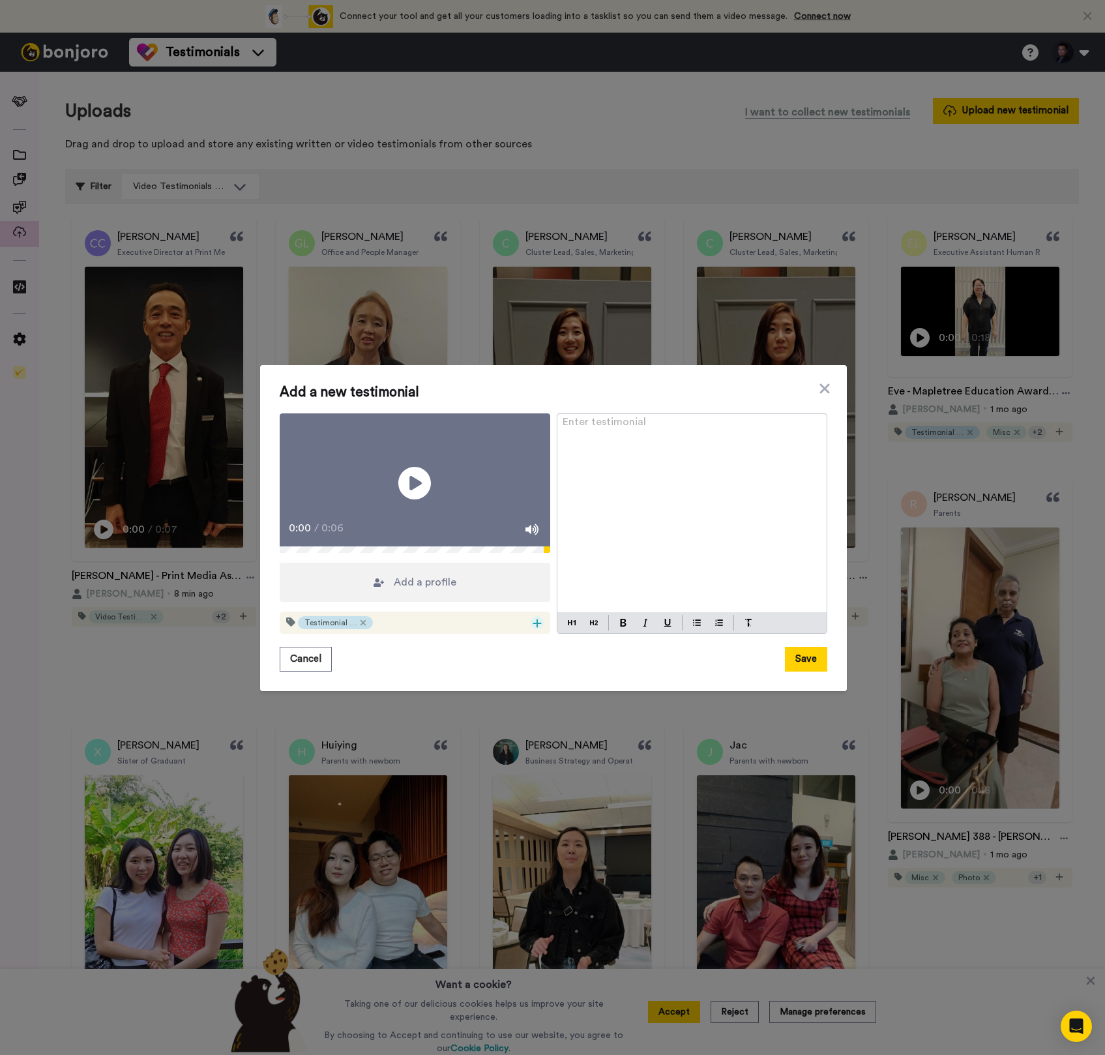
click at [533, 629] on icon at bounding box center [537, 623] width 9 height 10
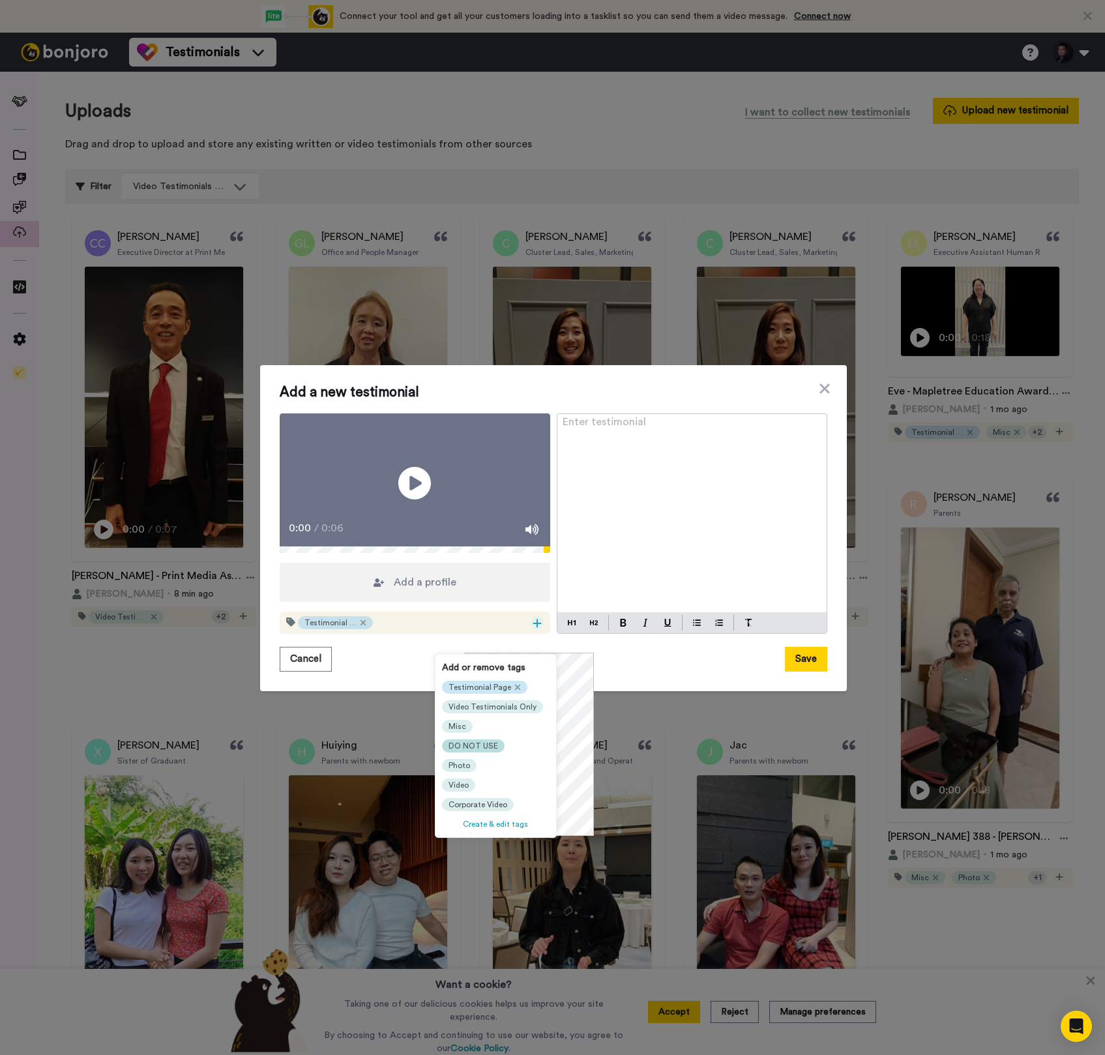
click at [477, 743] on span "DO NOT USE" at bounding box center [474, 746] width 50 height 10
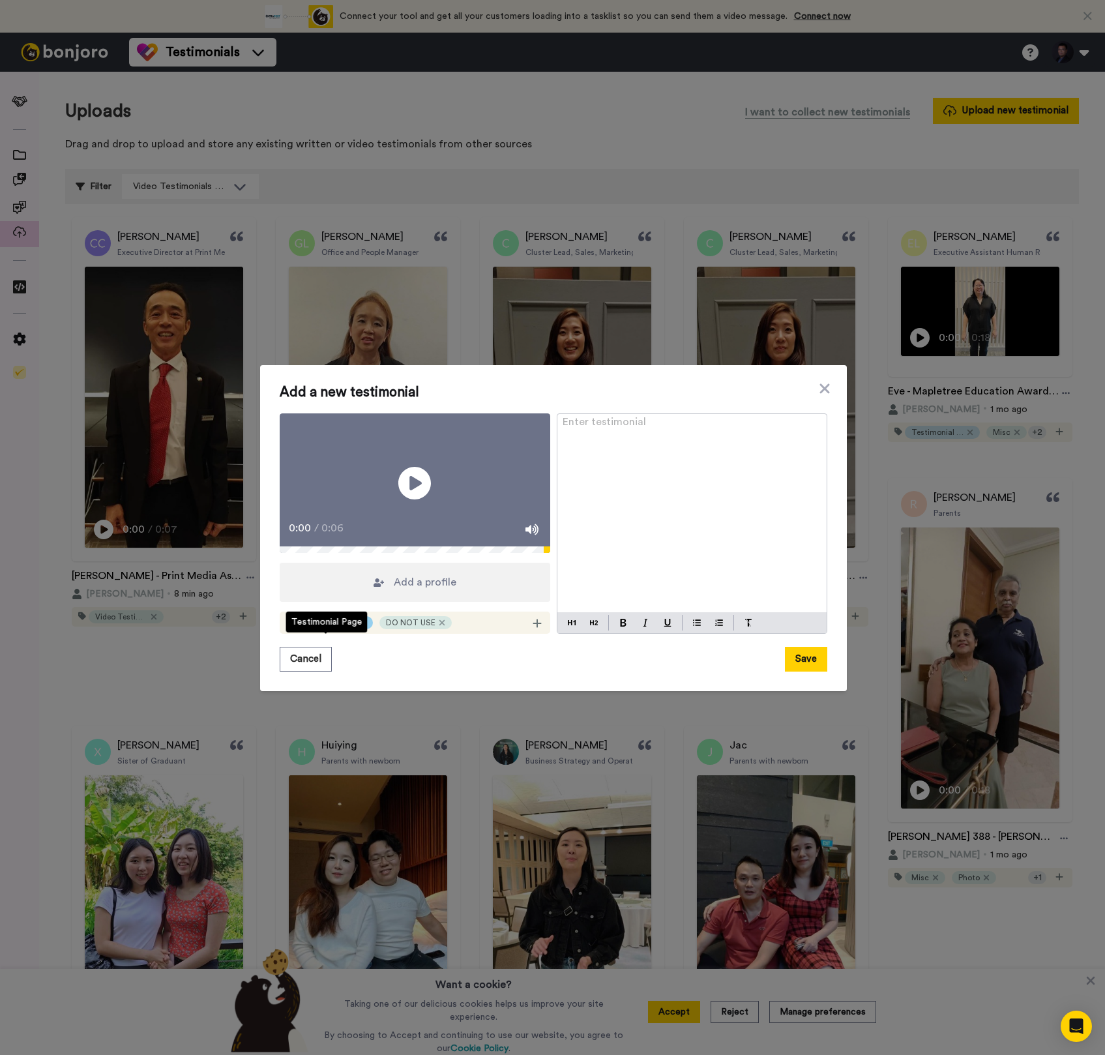
click at [360, 625] on icon at bounding box center [362, 622] width 5 height 5
click at [535, 629] on div at bounding box center [537, 622] width 13 height 13
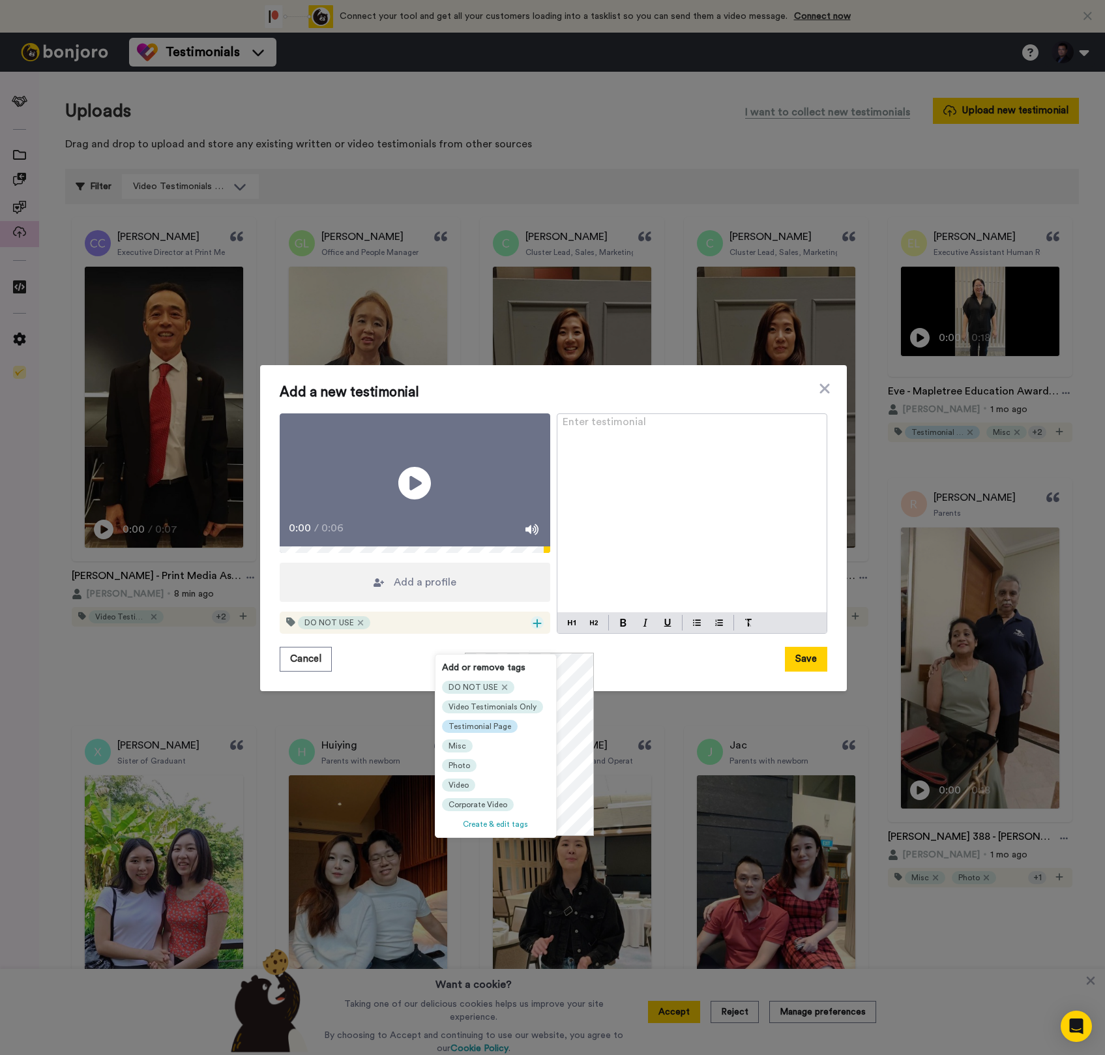
click at [534, 629] on div at bounding box center [537, 622] width 13 height 13
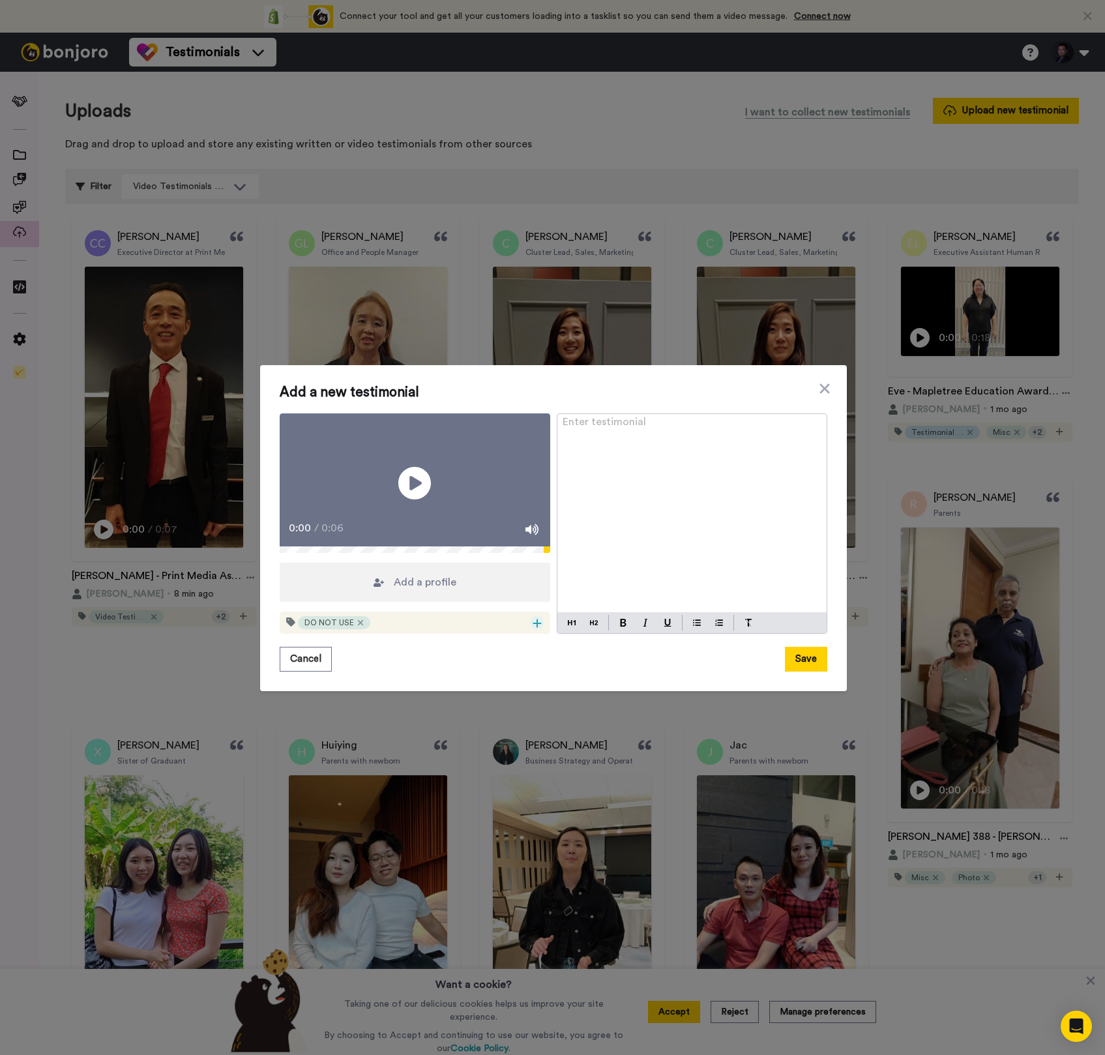
click at [533, 629] on icon at bounding box center [537, 623] width 9 height 10
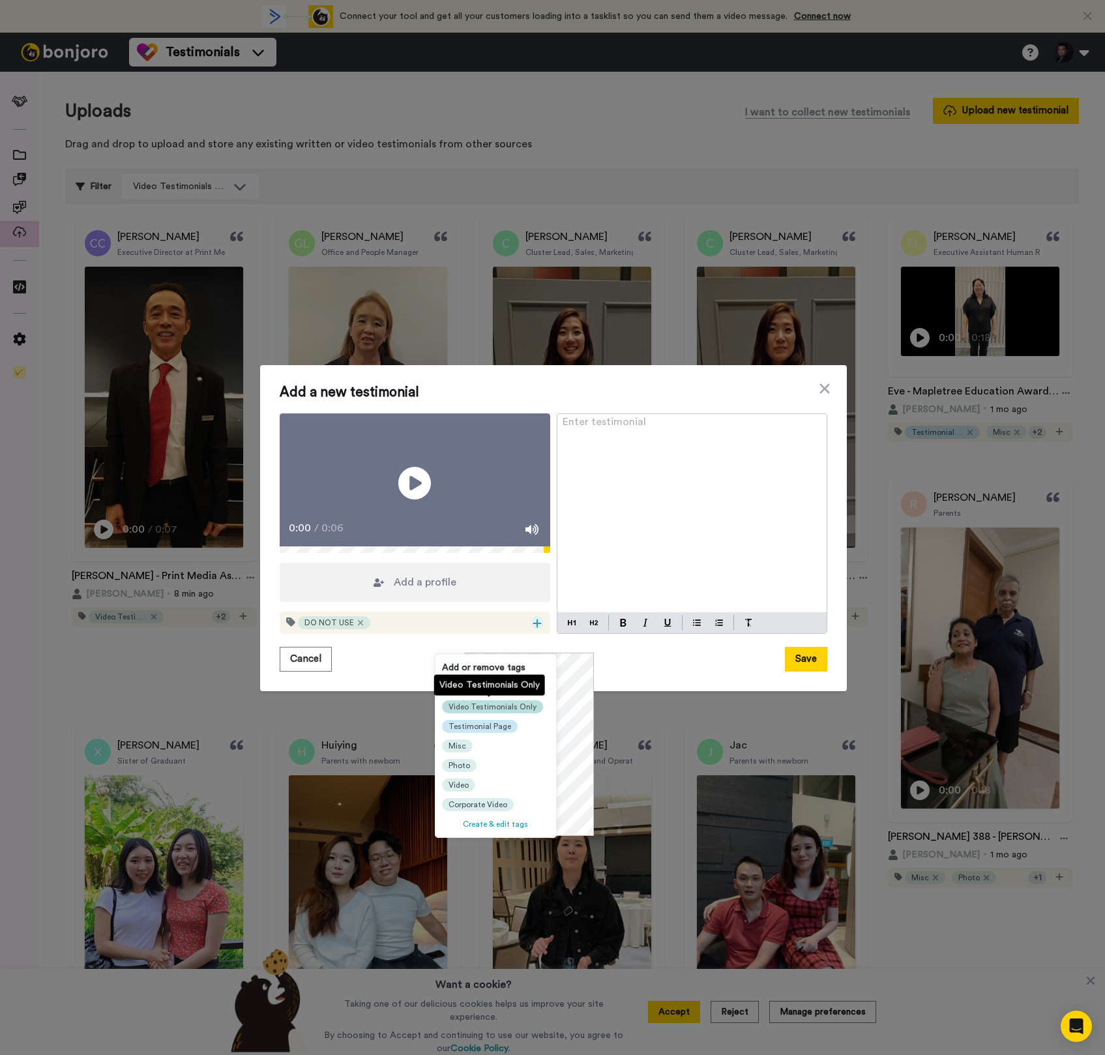
click at [533, 709] on div "Video Testimonials Only" at bounding box center [492, 706] width 101 height 13
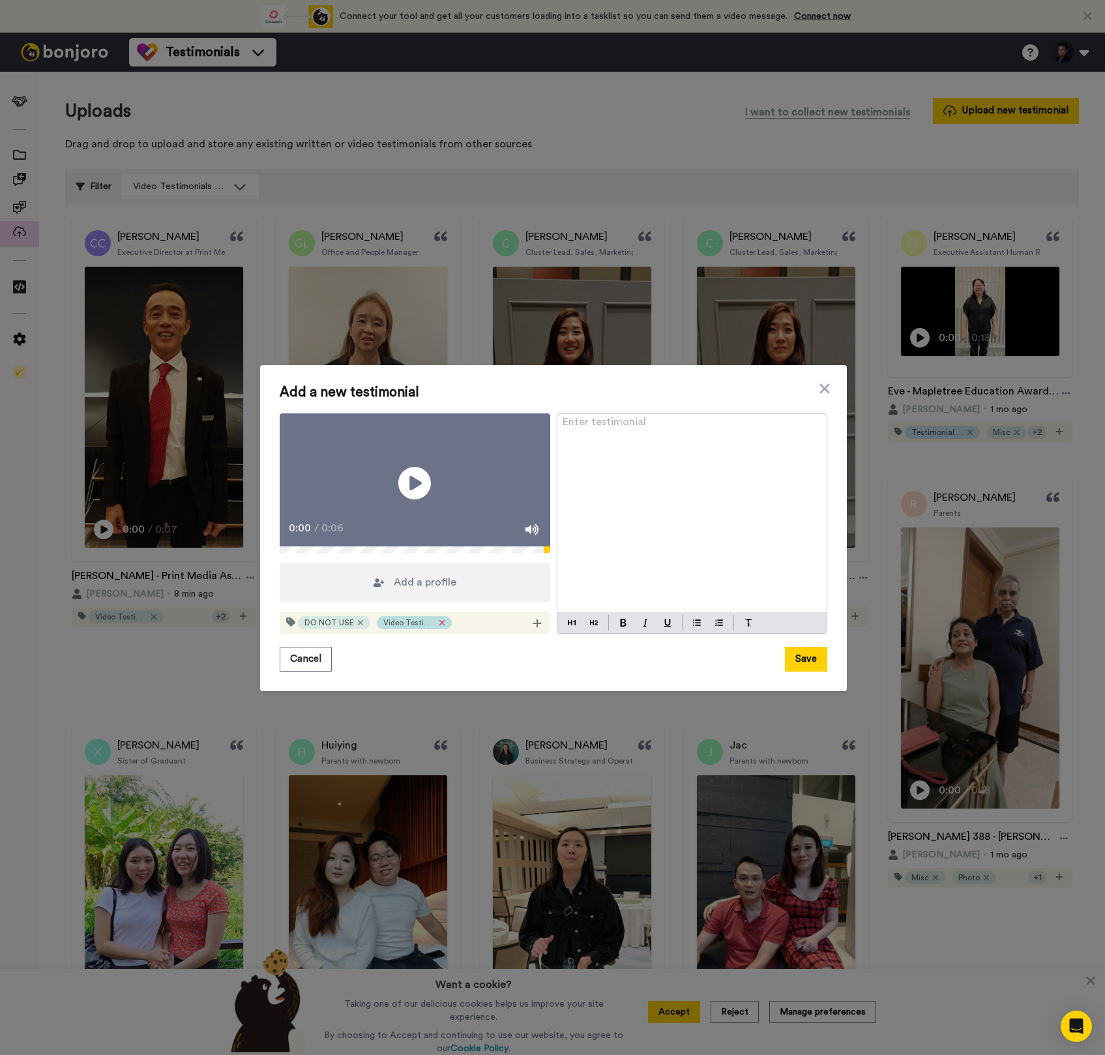
click at [439, 628] on icon at bounding box center [442, 623] width 7 height 10
click at [533, 629] on icon at bounding box center [537, 623] width 9 height 10
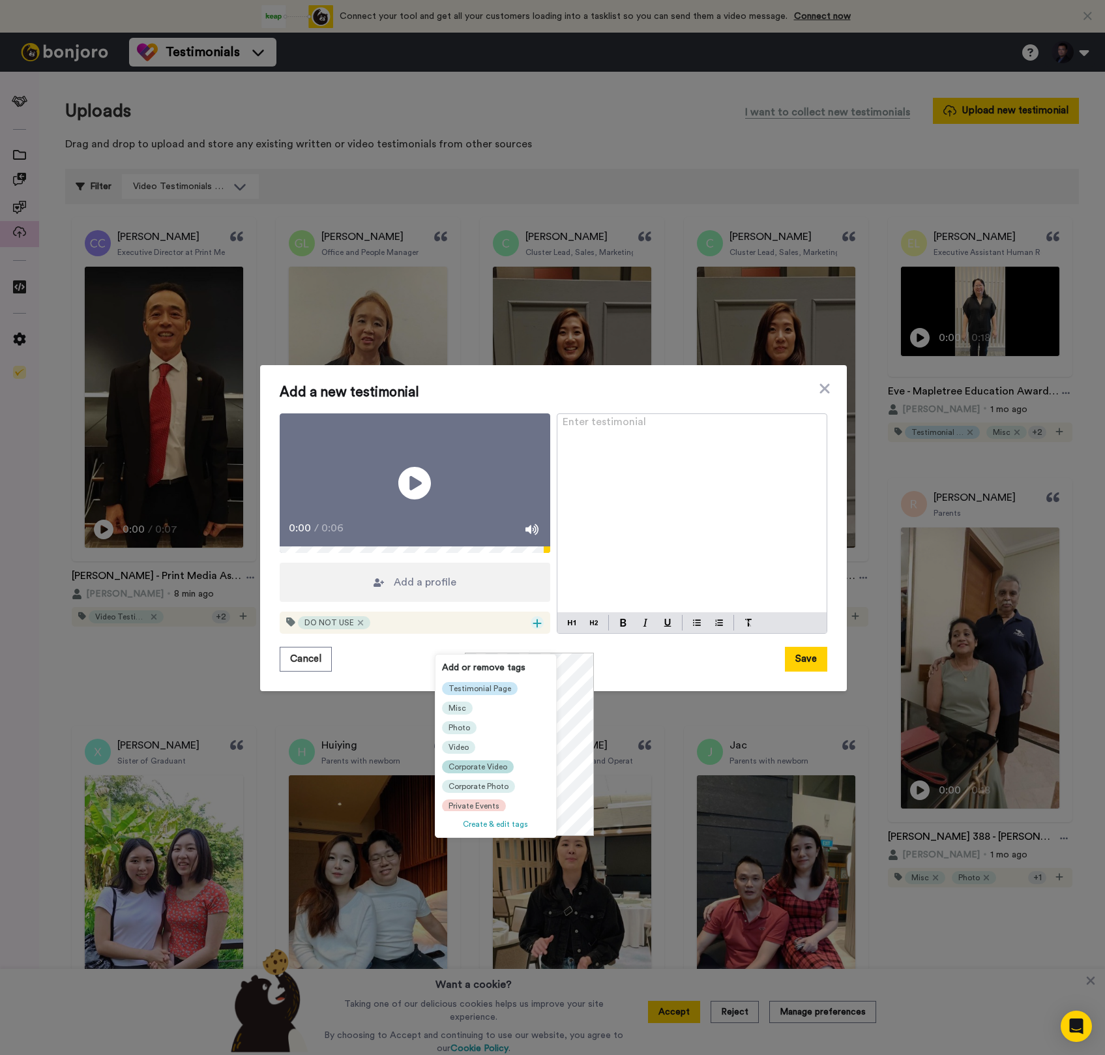
scroll to position [38, 0]
click at [466, 749] on span "Video" at bounding box center [459, 746] width 20 height 10
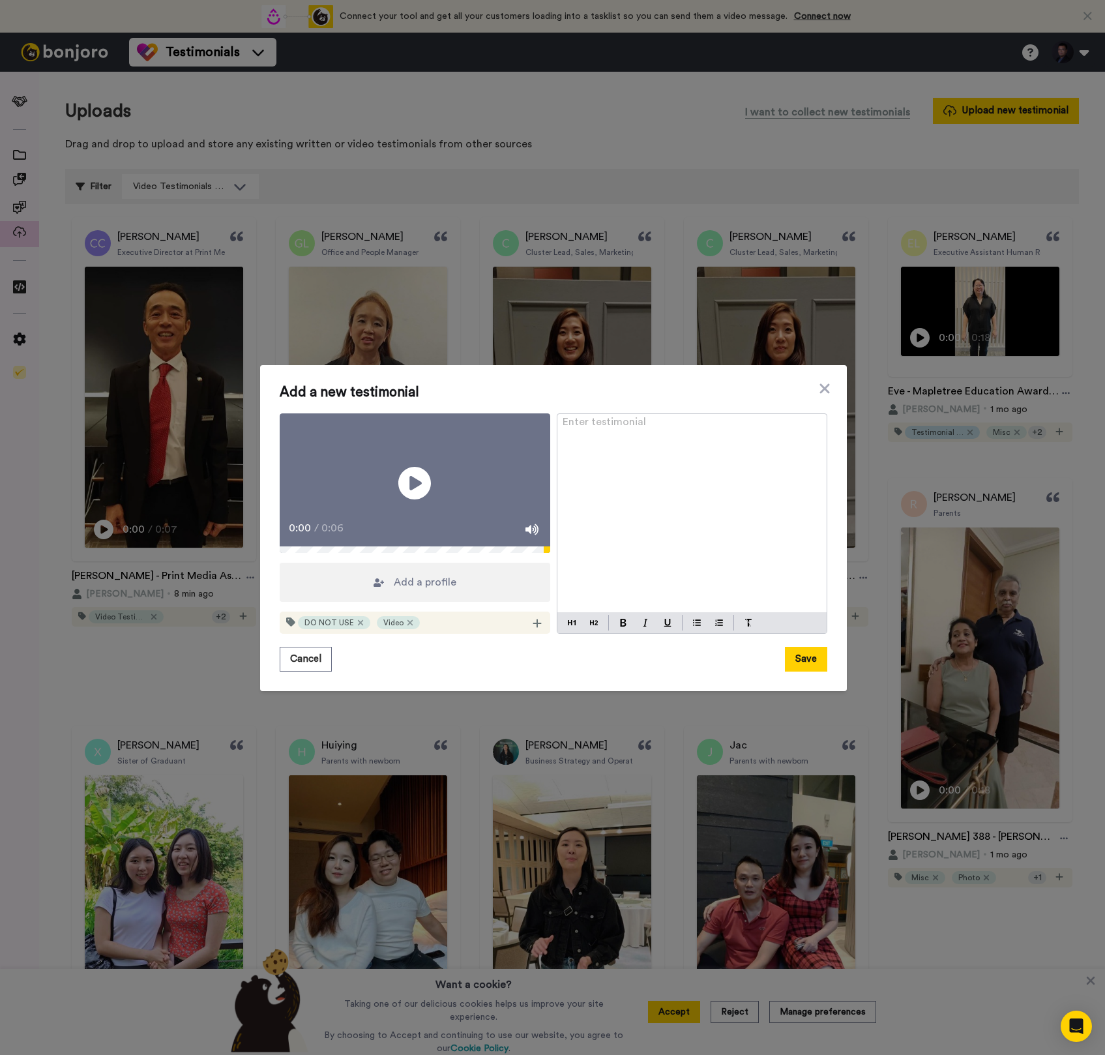
click at [535, 634] on div "DO NOT USE Video" at bounding box center [415, 623] width 271 height 22
click at [533, 629] on icon at bounding box center [537, 623] width 9 height 10
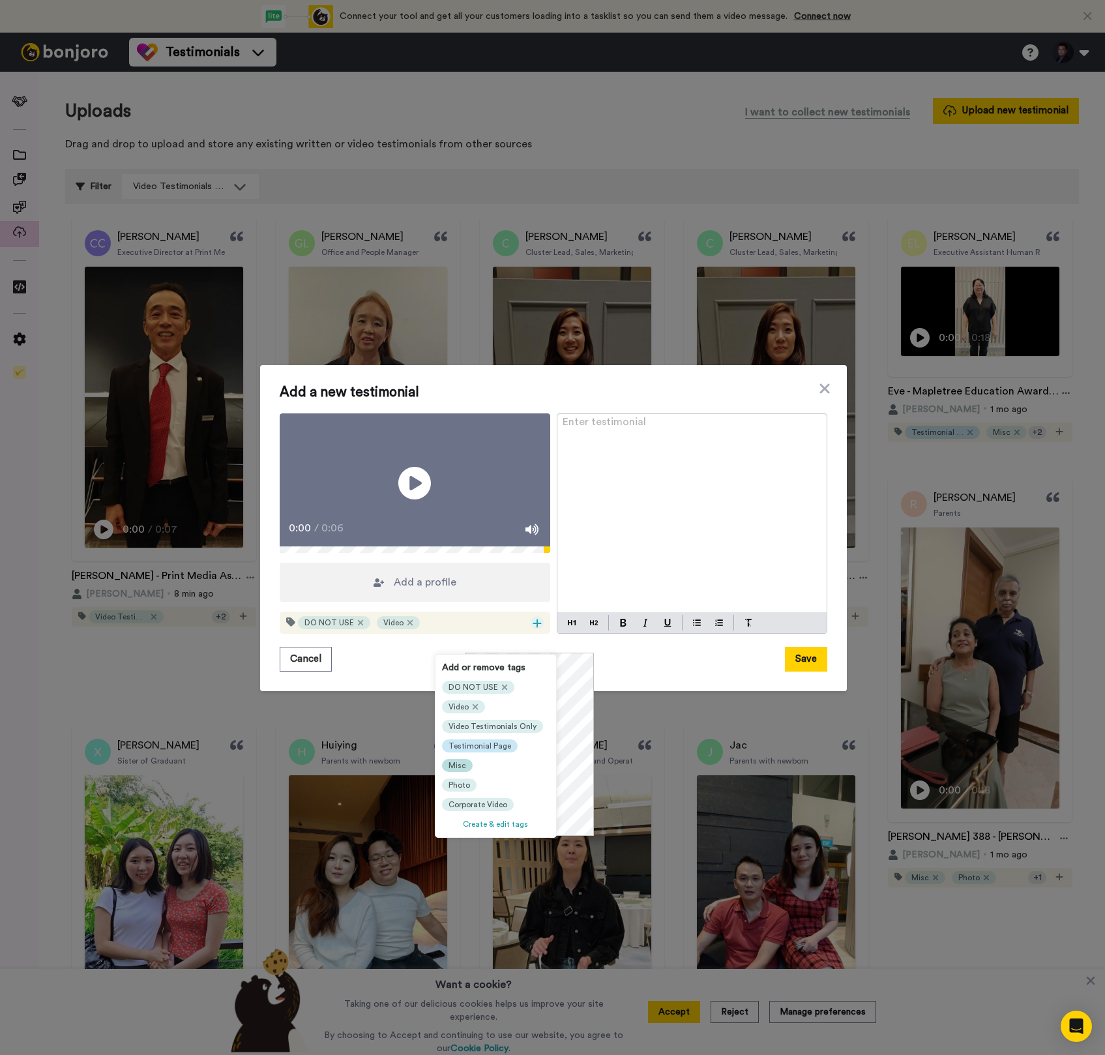
click at [451, 766] on span "Misc" at bounding box center [458, 765] width 18 height 10
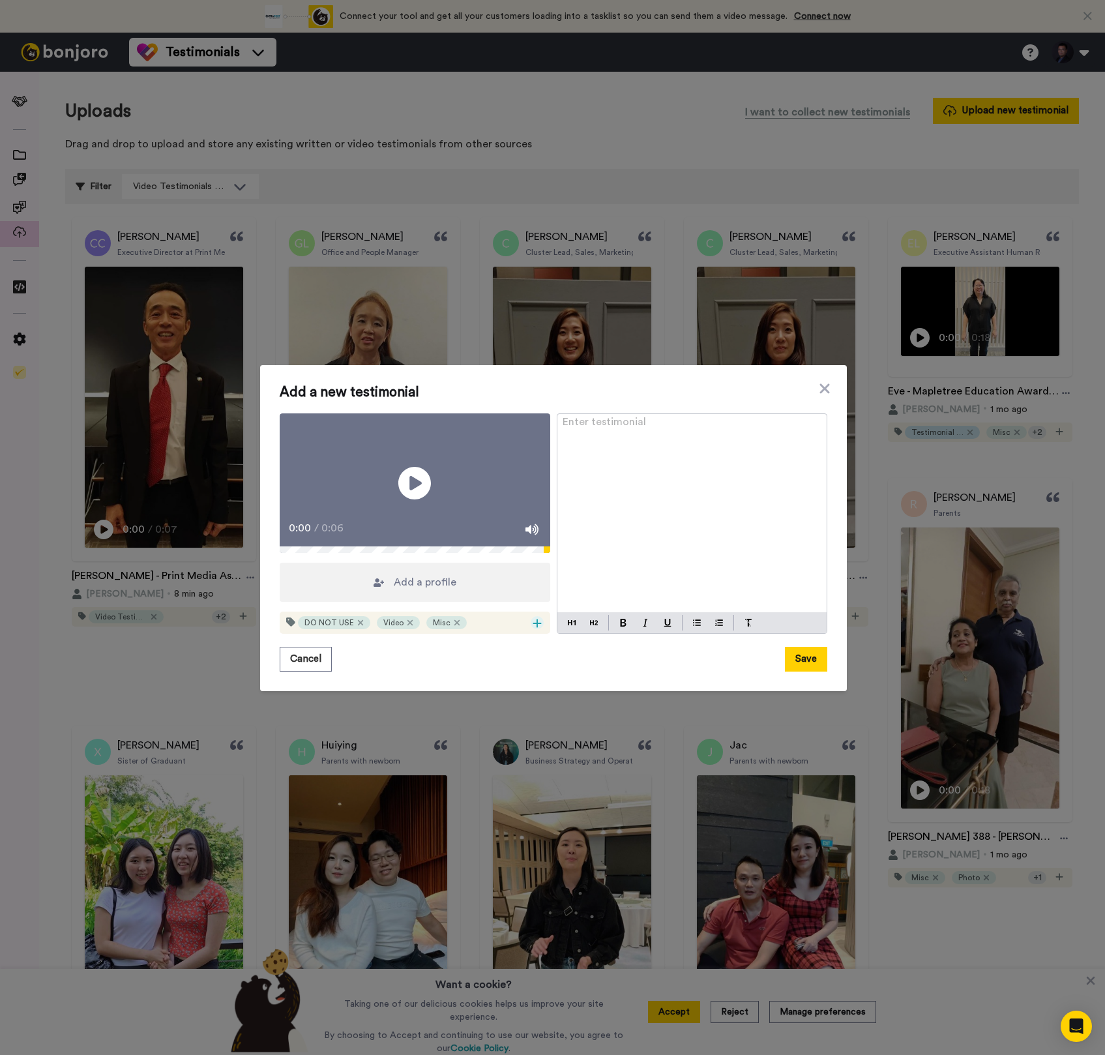
click at [533, 629] on icon at bounding box center [537, 623] width 9 height 10
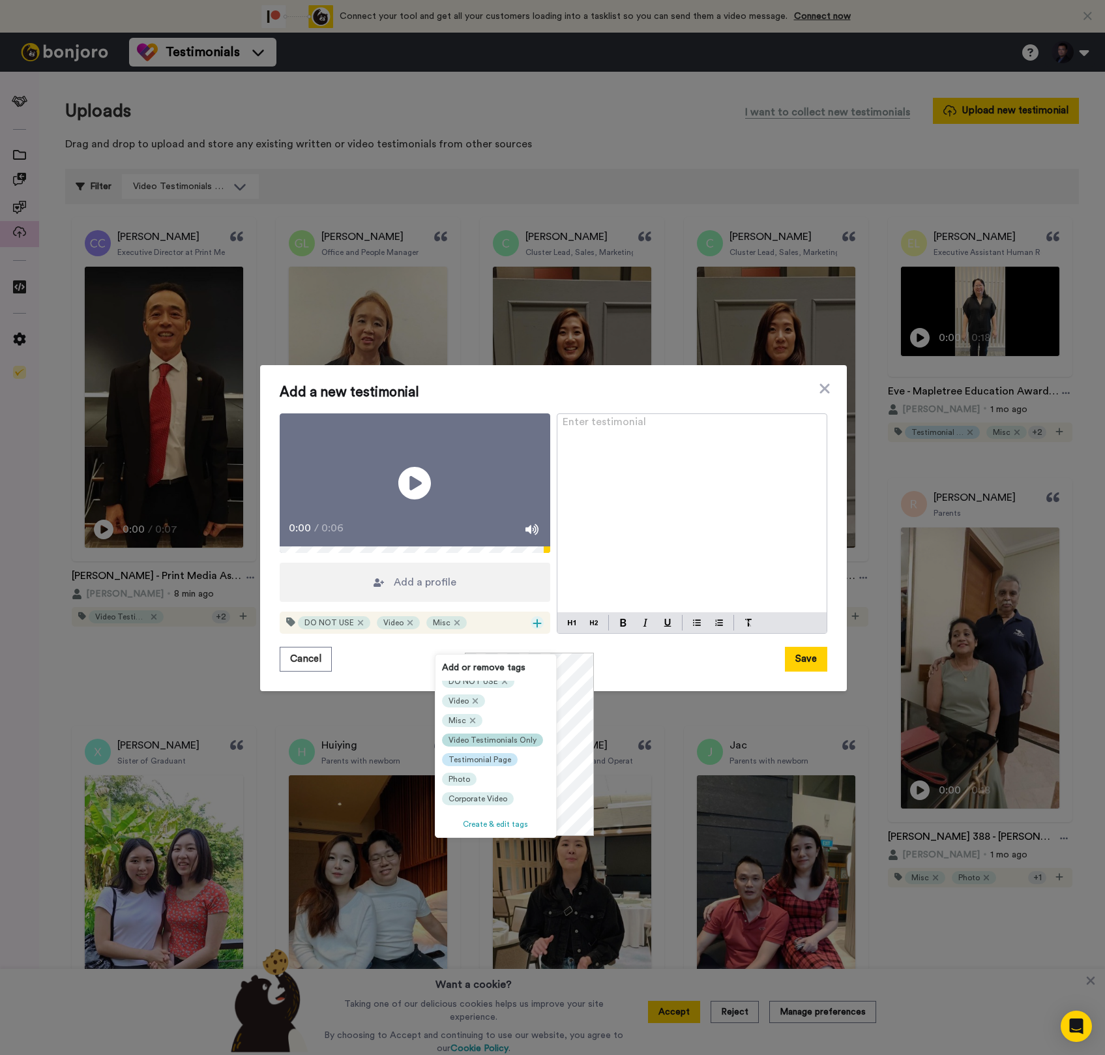
scroll to position [38, 0]
click at [506, 788] on div "Corporate Photo" at bounding box center [478, 785] width 73 height 13
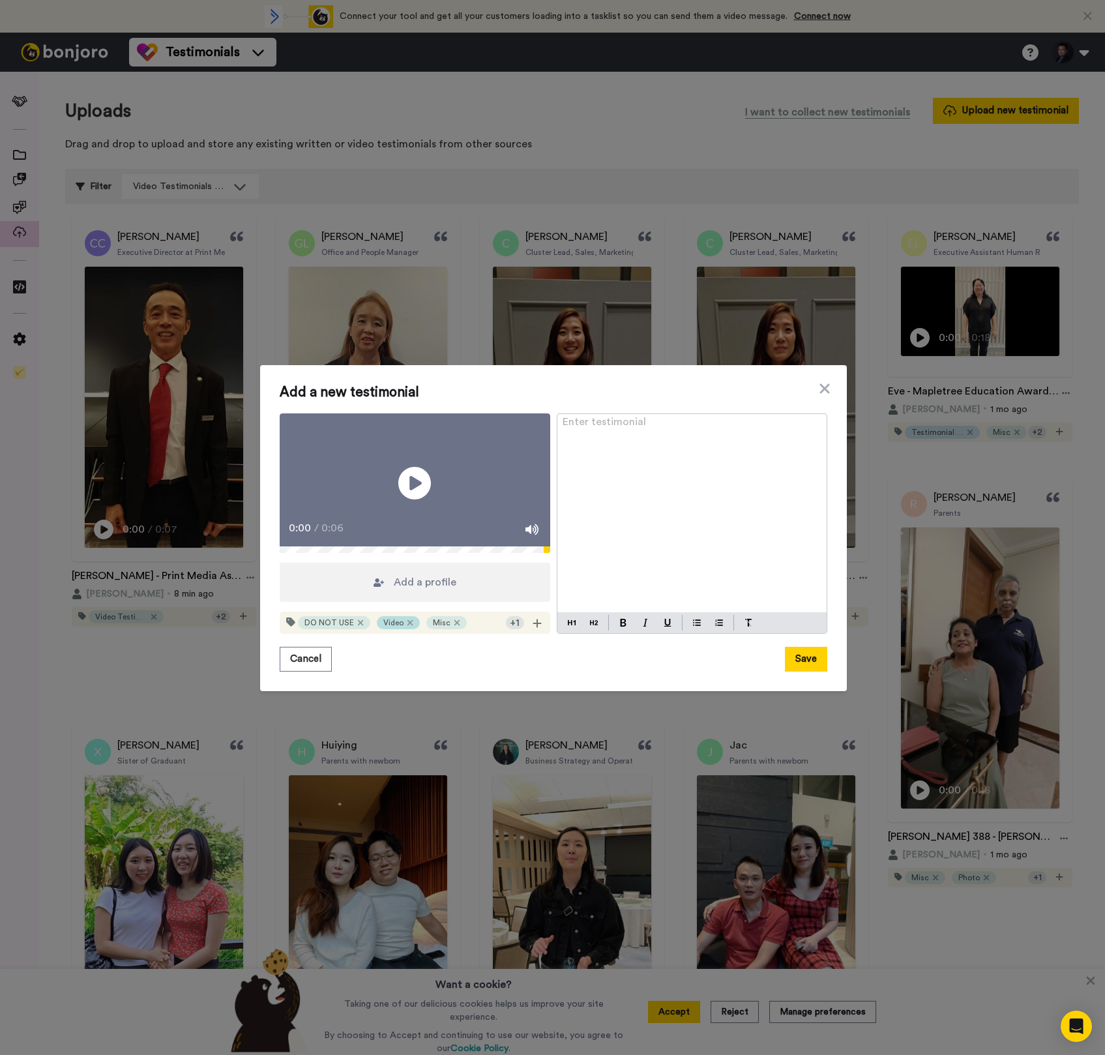
click at [404, 629] on div "Video" at bounding box center [398, 622] width 43 height 13
click at [407, 628] on icon at bounding box center [410, 623] width 7 height 10
click at [434, 590] on span "Add a profile" at bounding box center [425, 582] width 63 height 16
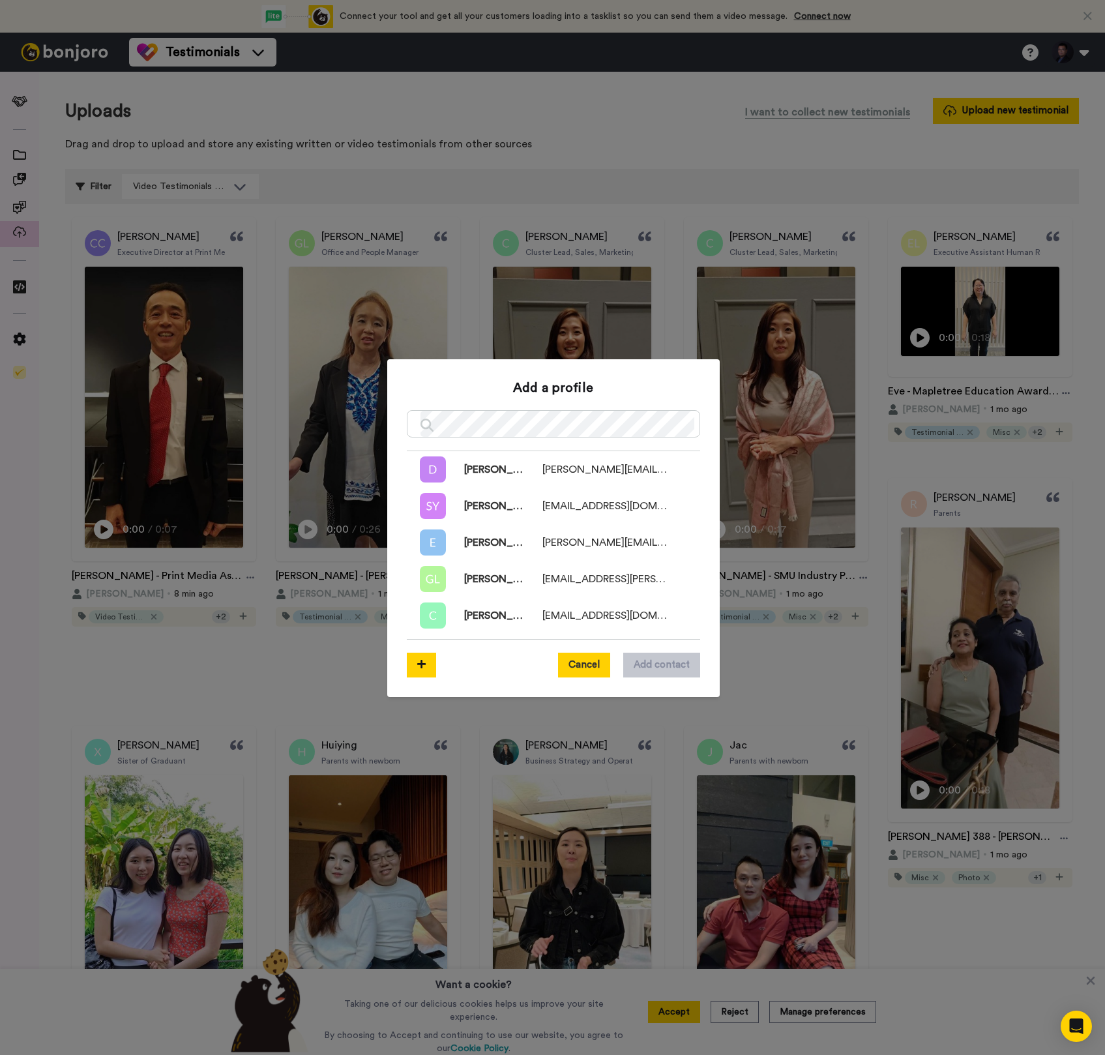
click at [593, 653] on button "Cancel" at bounding box center [584, 665] width 52 height 25
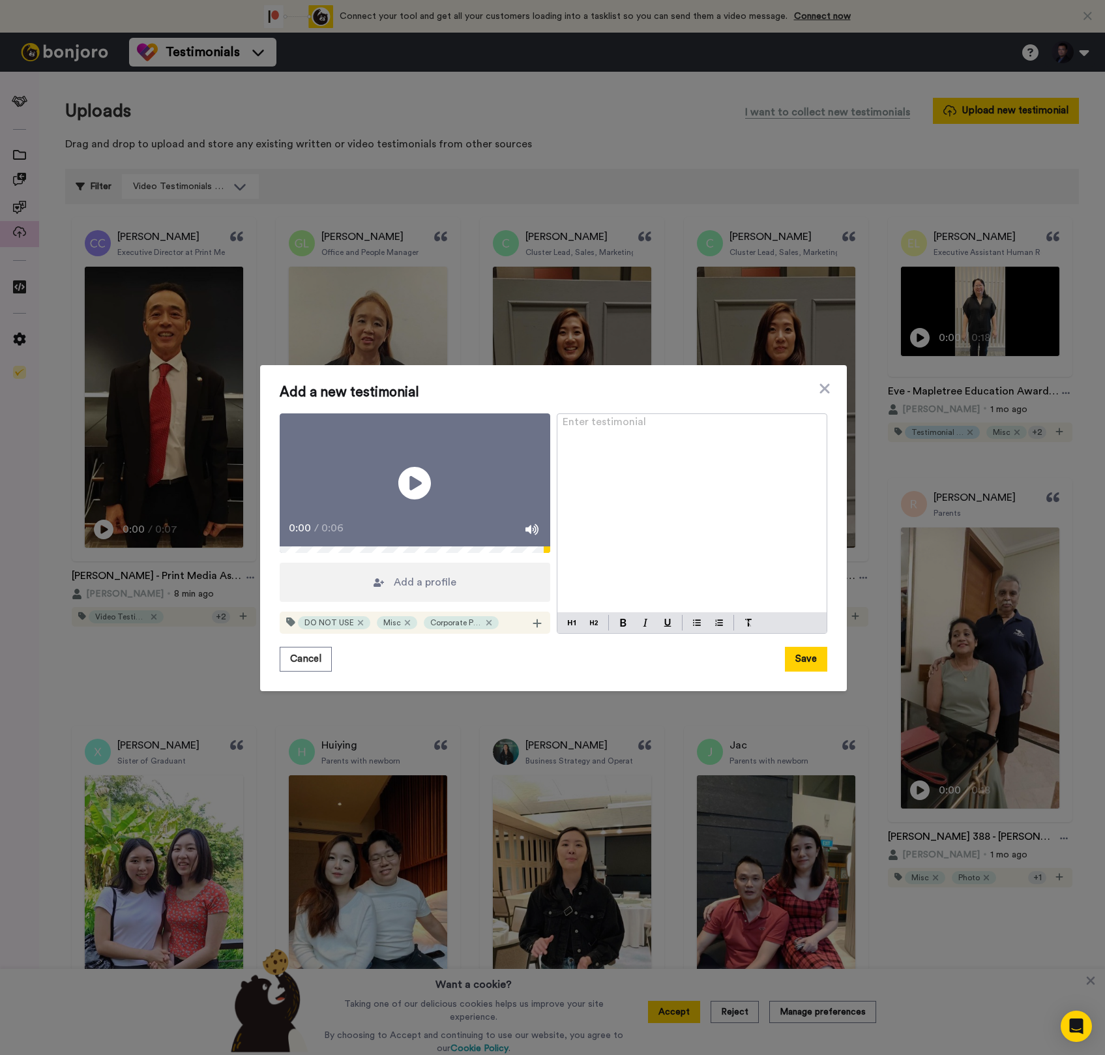
click at [409, 590] on span "Add a profile" at bounding box center [425, 582] width 63 height 16
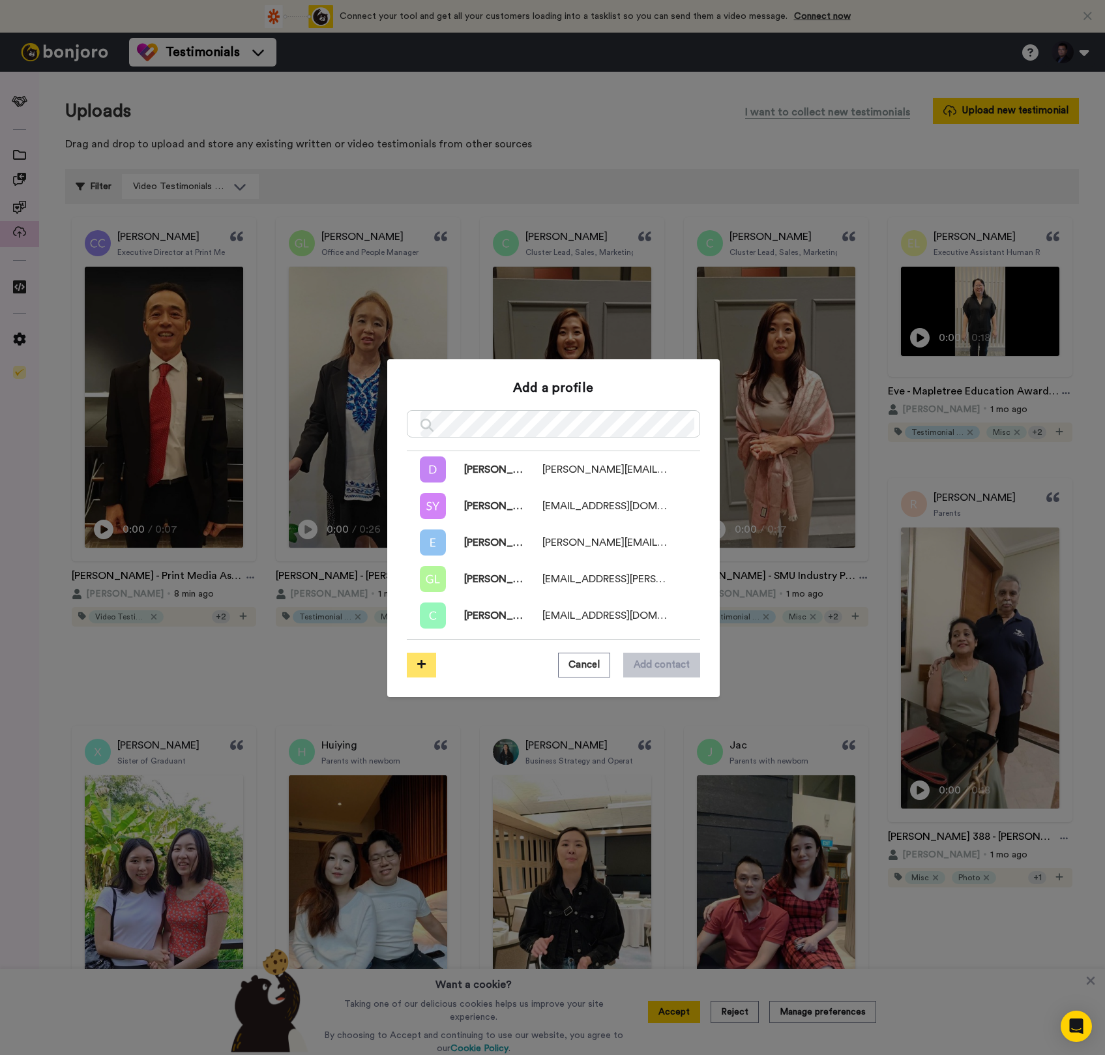
click at [414, 653] on button at bounding box center [421, 665] width 29 height 25
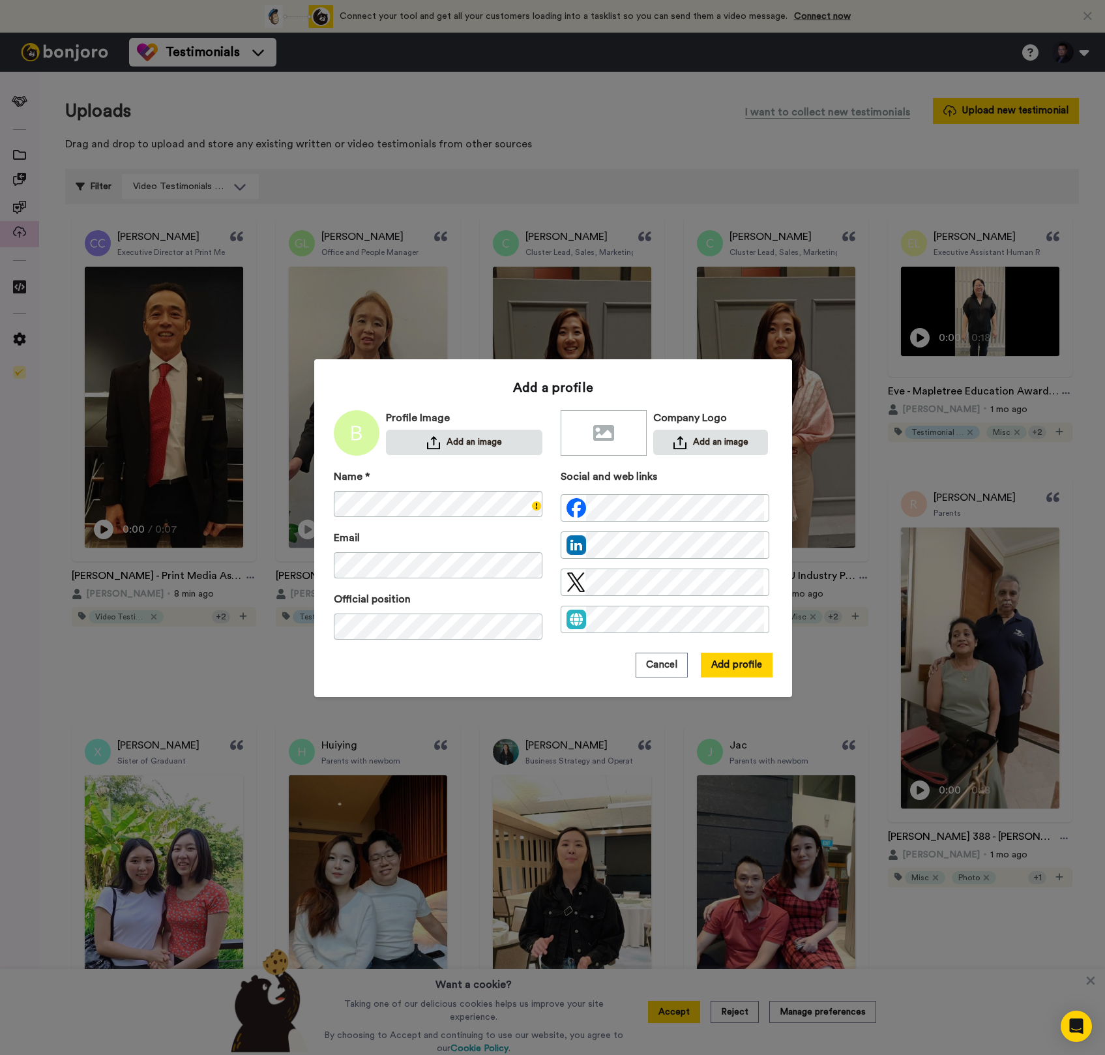
click at [509, 599] on div "Official position" at bounding box center [438, 615] width 209 height 48
click at [678, 444] on button "Add an image" at bounding box center [710, 442] width 115 height 25
click at [700, 442] on button "Add an image" at bounding box center [710, 442] width 115 height 25
click at [719, 672] on button "Add profile" at bounding box center [737, 665] width 72 height 25
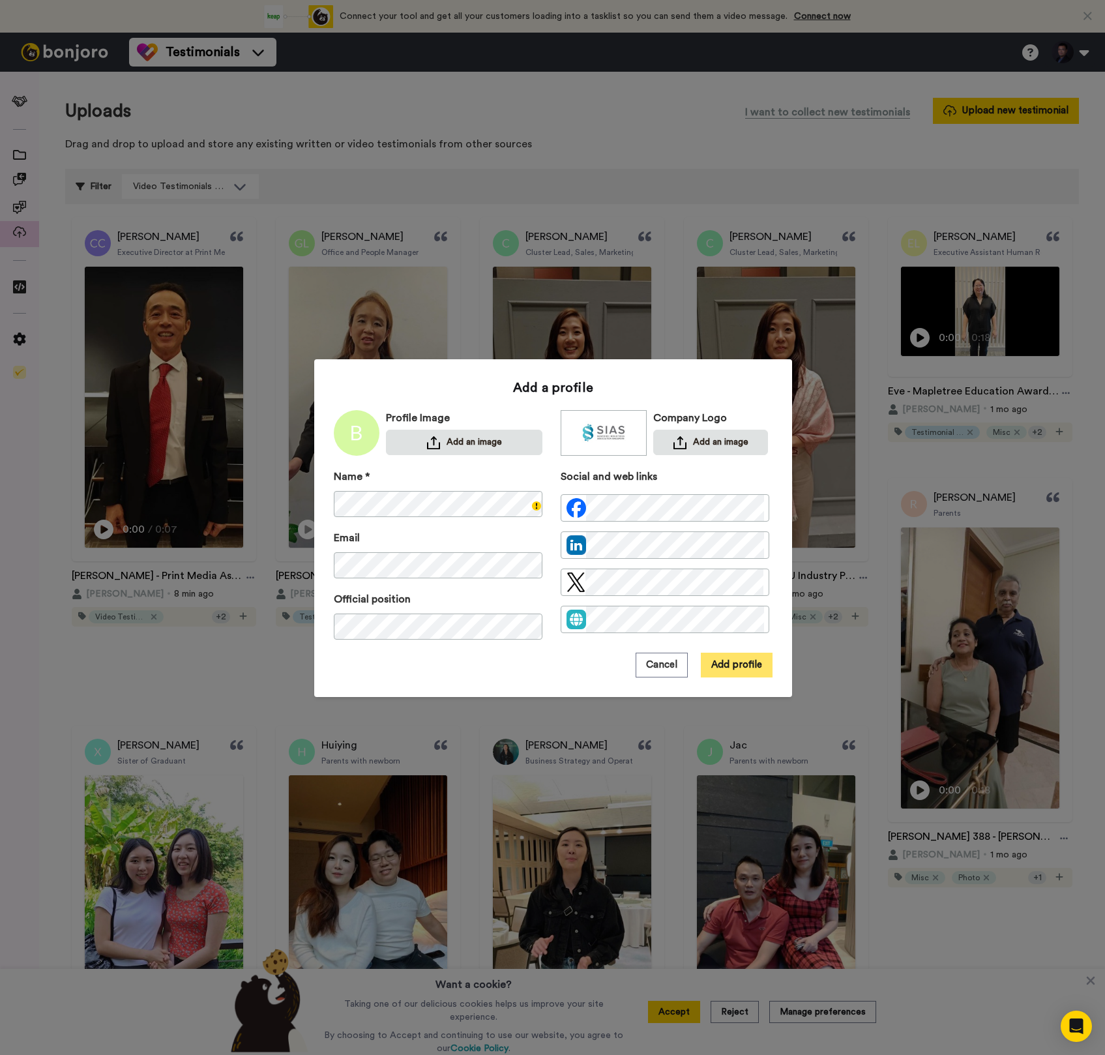
scroll to position [0, 0]
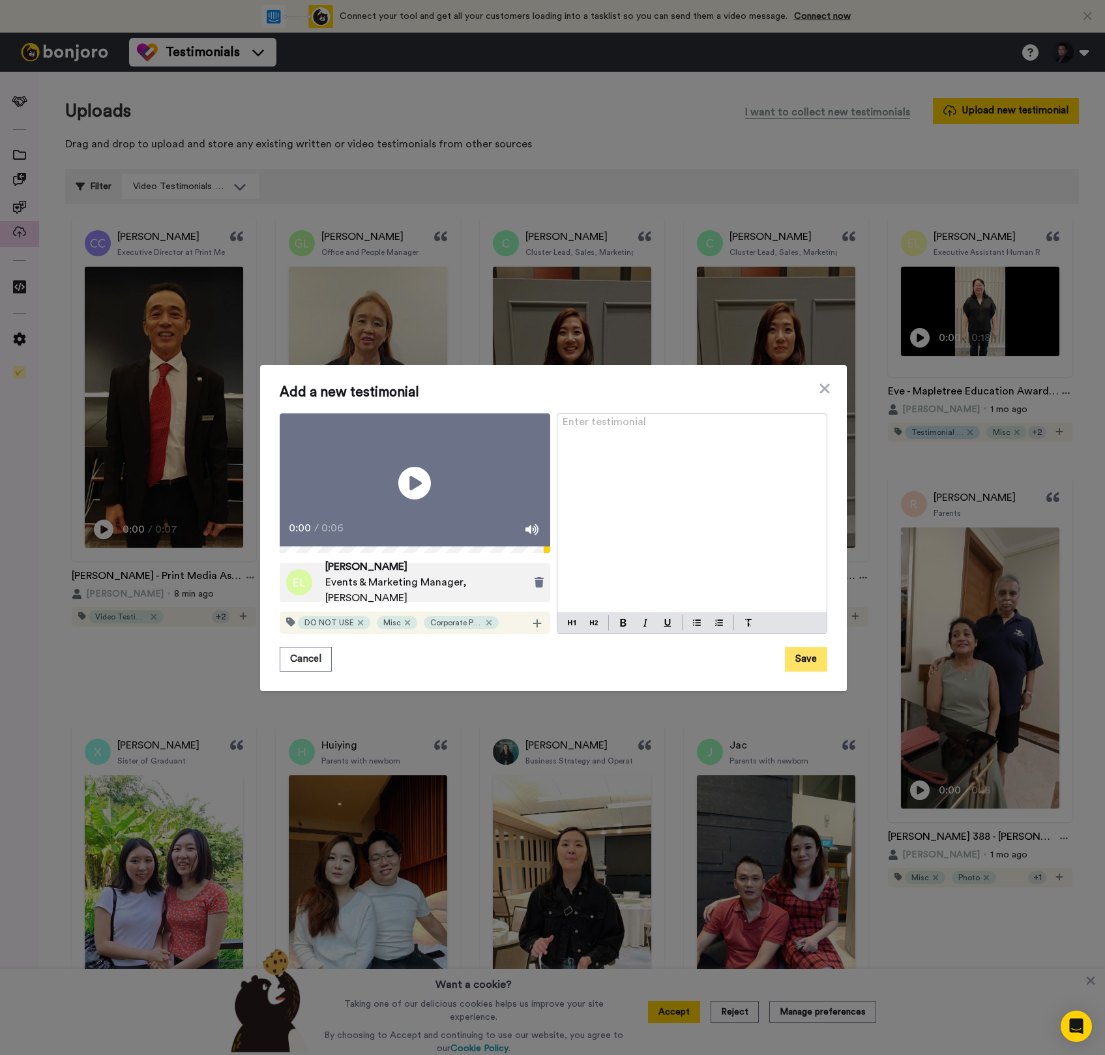
click at [796, 672] on button "Save" at bounding box center [806, 659] width 42 height 25
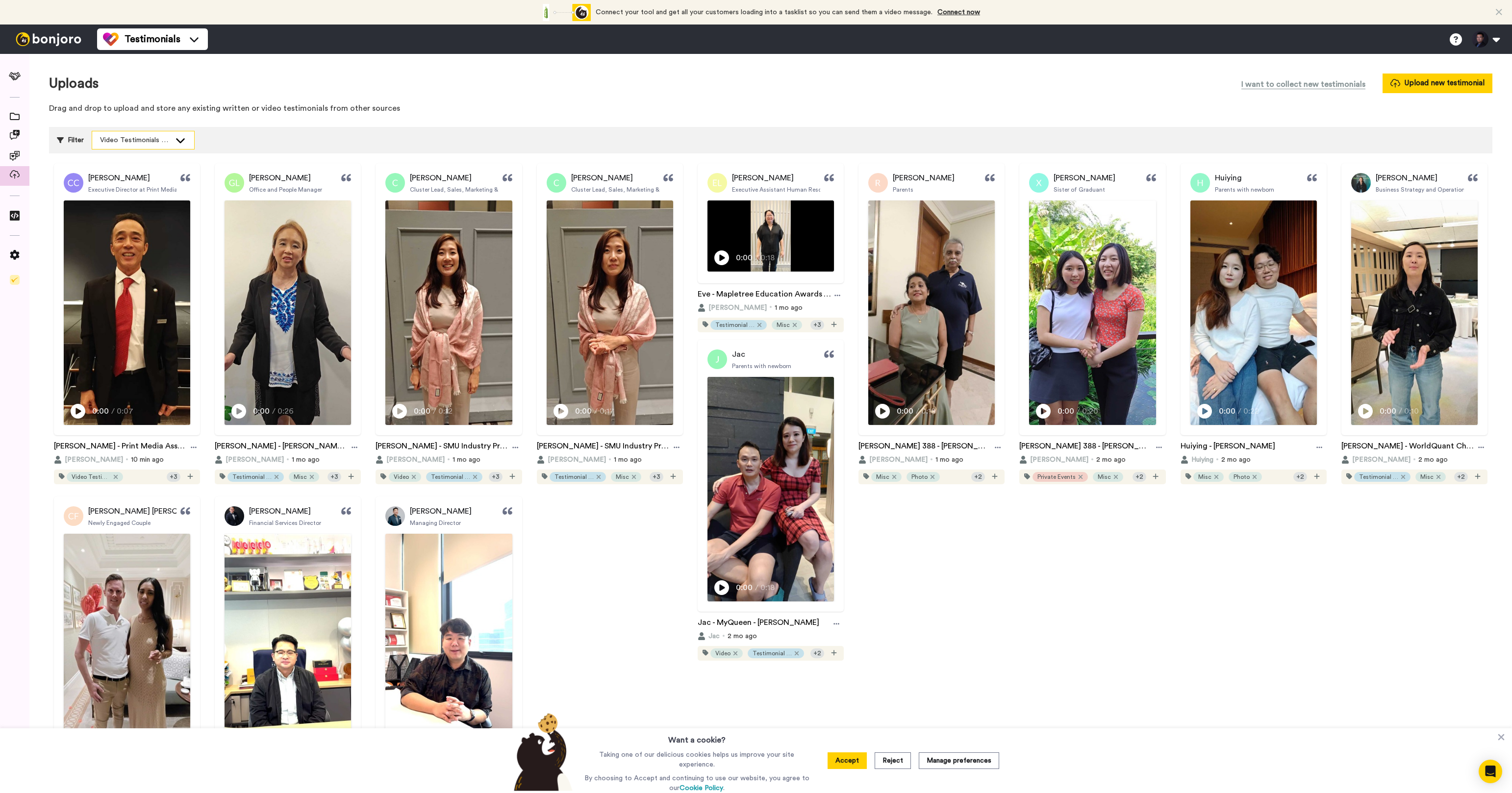
click at [154, 138] on div "Video Testimonials Only" at bounding box center [135, 140] width 71 height 10
click at [109, 183] on li "DO NOT USE" at bounding box center [143, 178] width 103 height 16
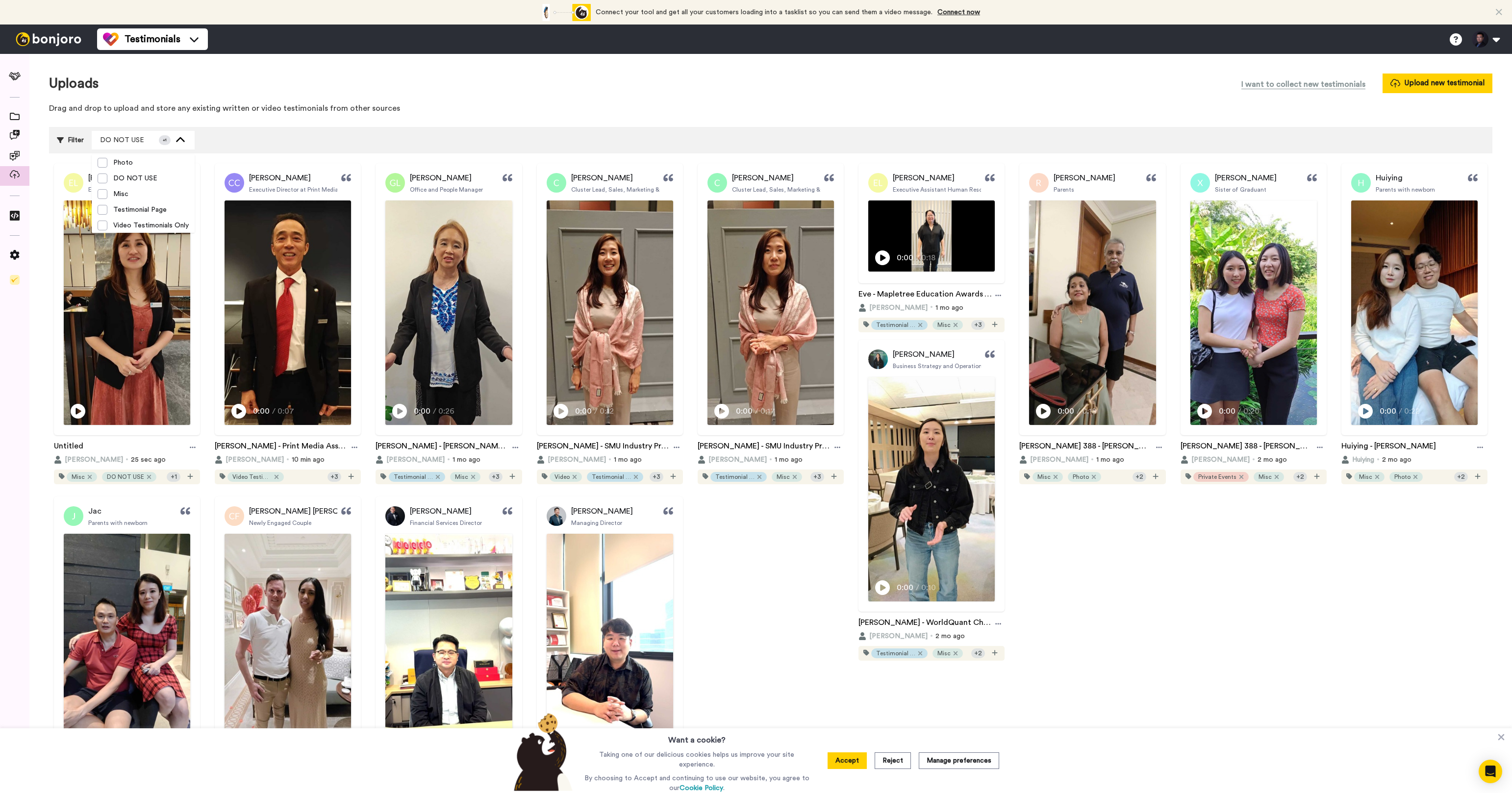
click at [314, 139] on div "Filter DO NOT USE + 1 Select all tags Private Events Corporate Photo Corporate …" at bounding box center [771, 140] width 1444 height 26
click at [180, 142] on icon at bounding box center [180, 140] width 12 height 10
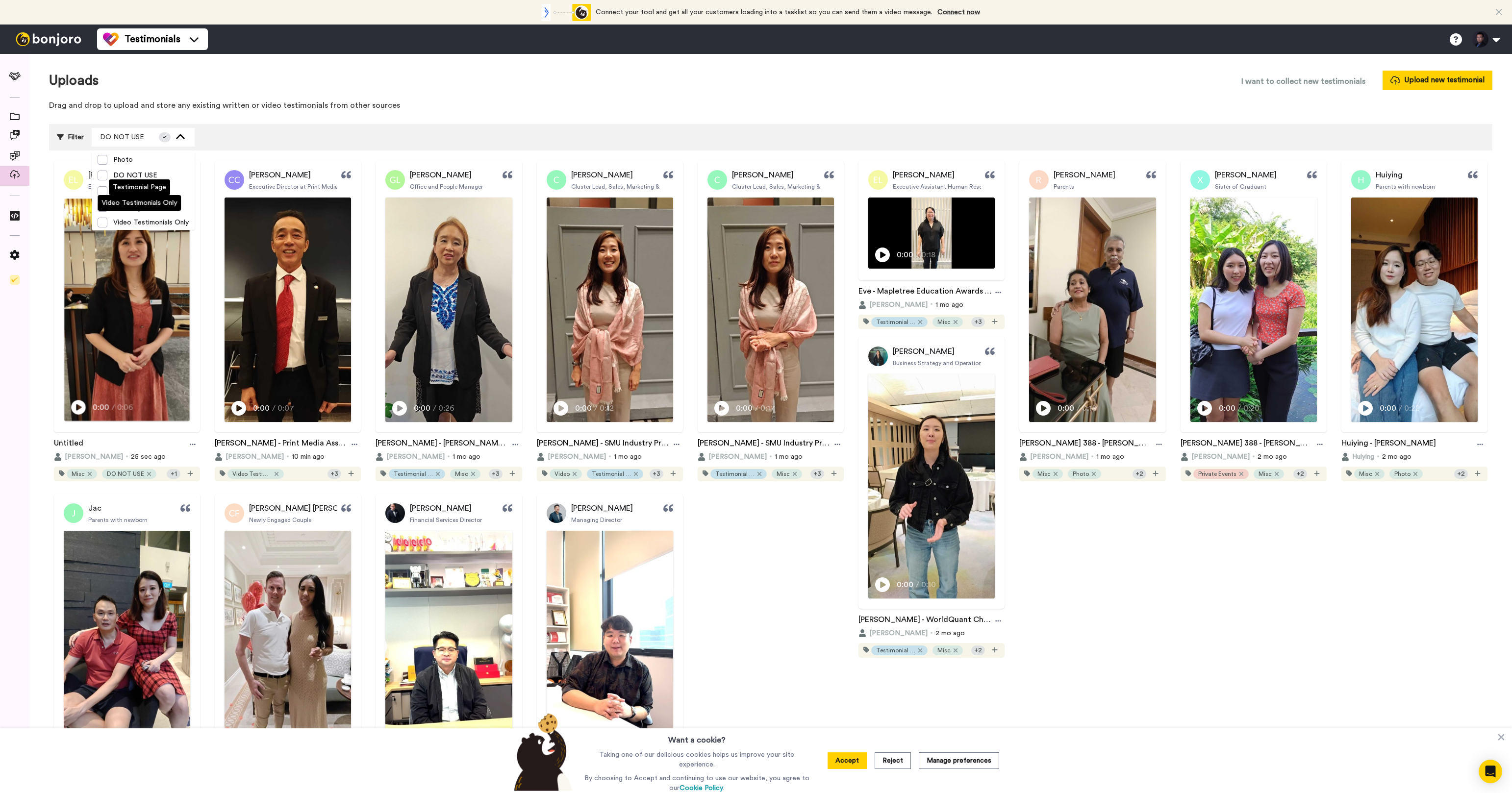
scroll to position [31, 0]
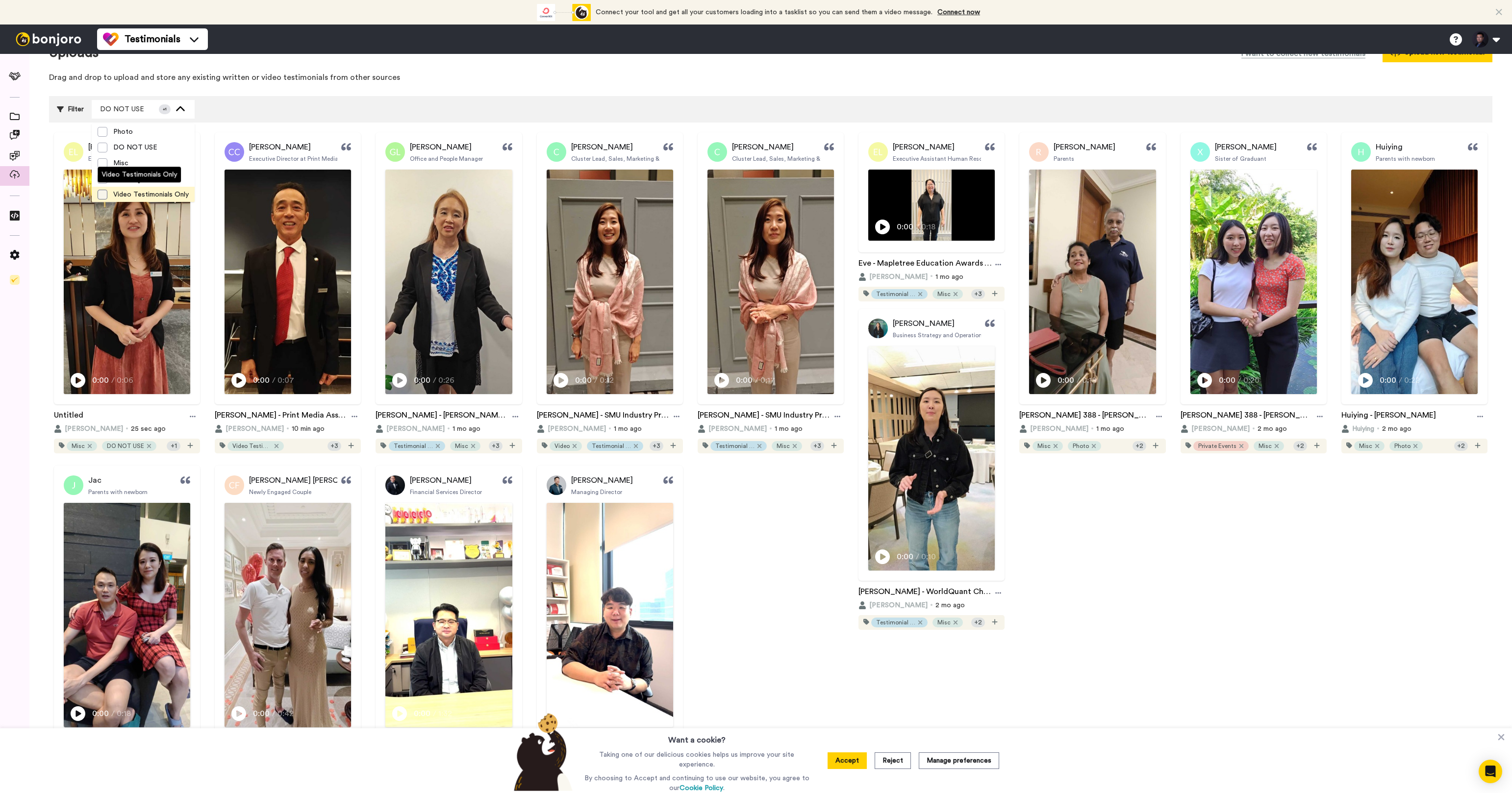
click at [105, 198] on span at bounding box center [102, 194] width 10 height 10
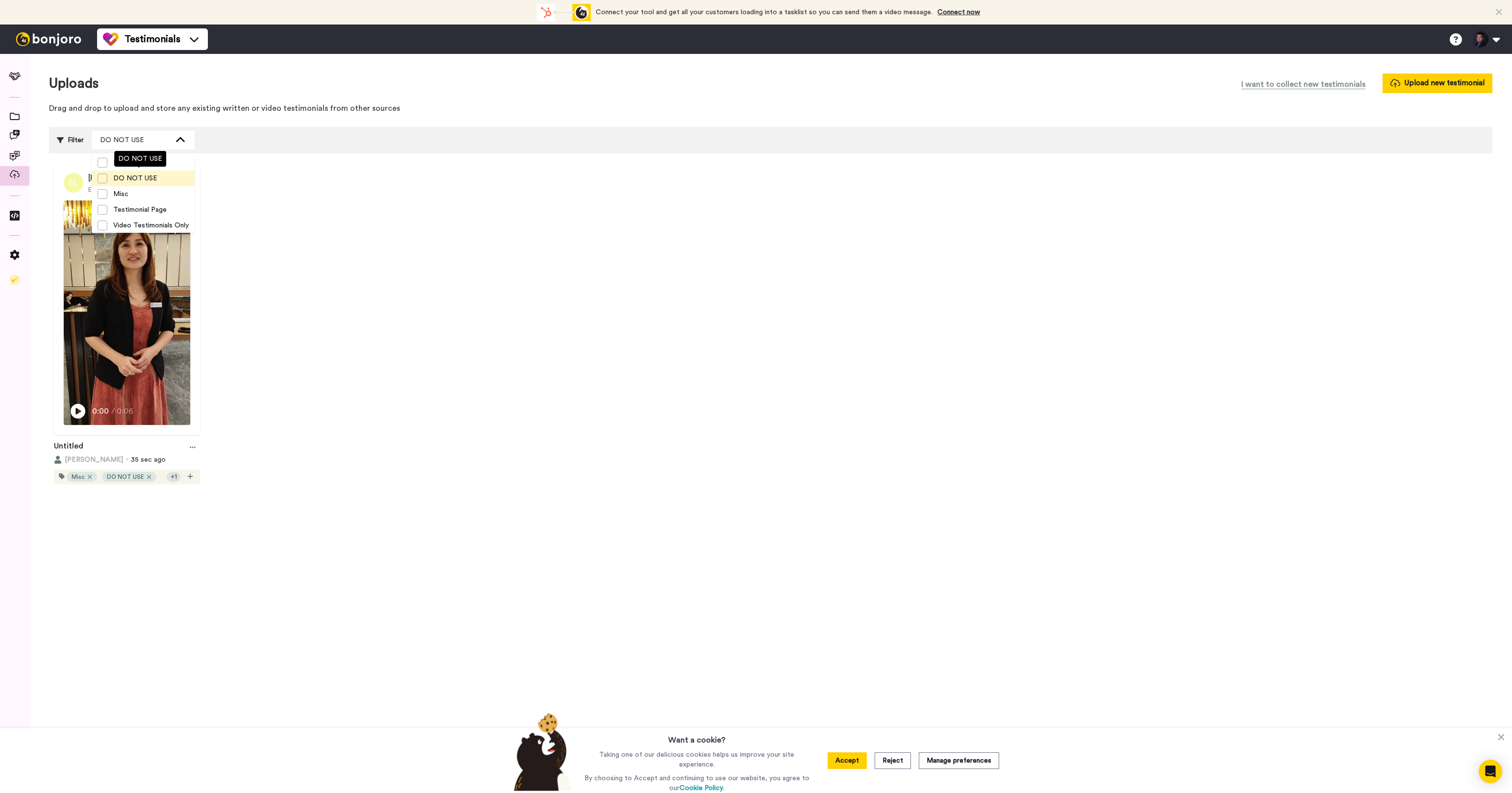
click at [108, 178] on span "DO NOT USE" at bounding box center [135, 178] width 56 height 10
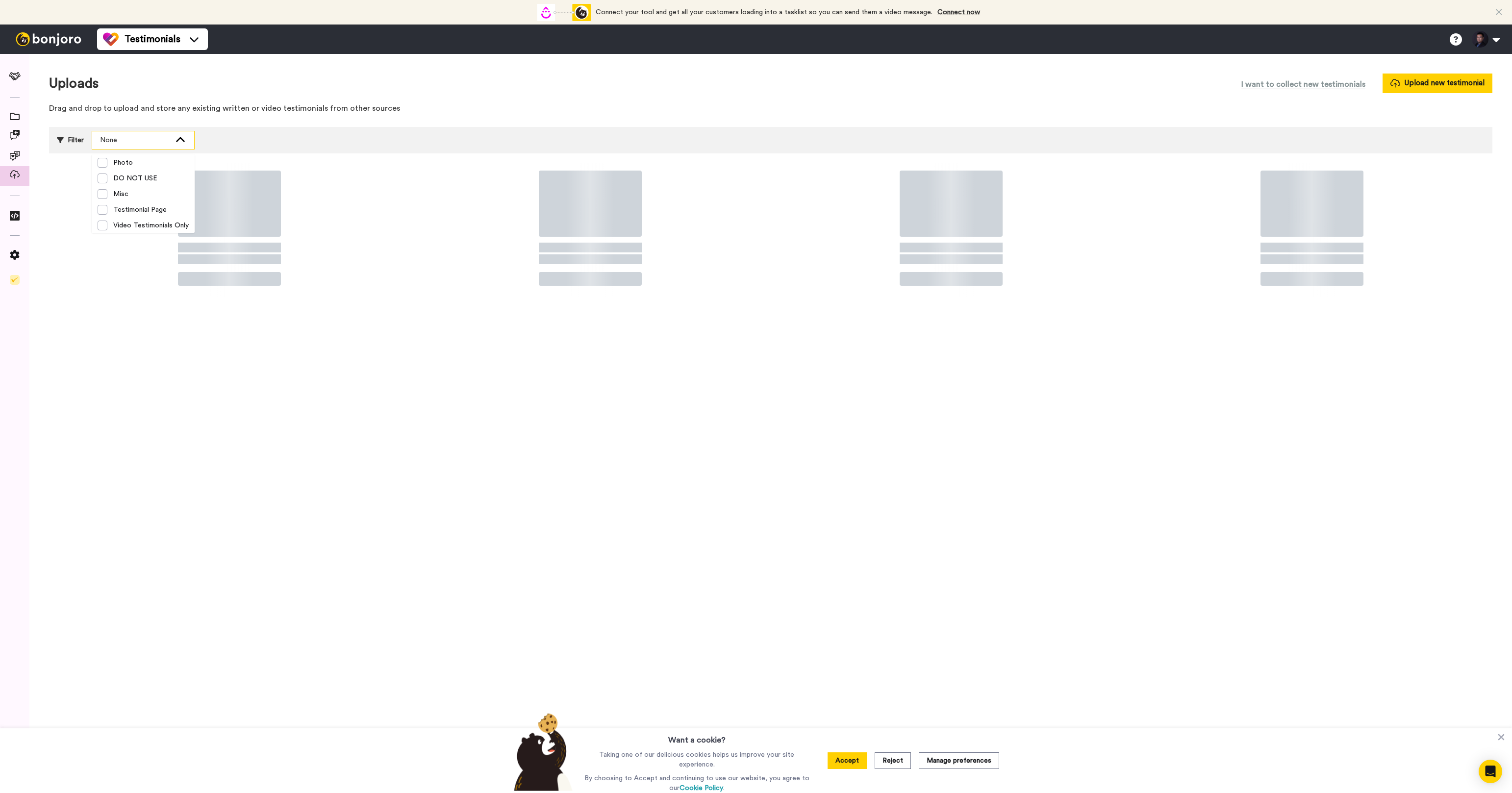
click at [180, 142] on icon at bounding box center [180, 140] width 12 height 10
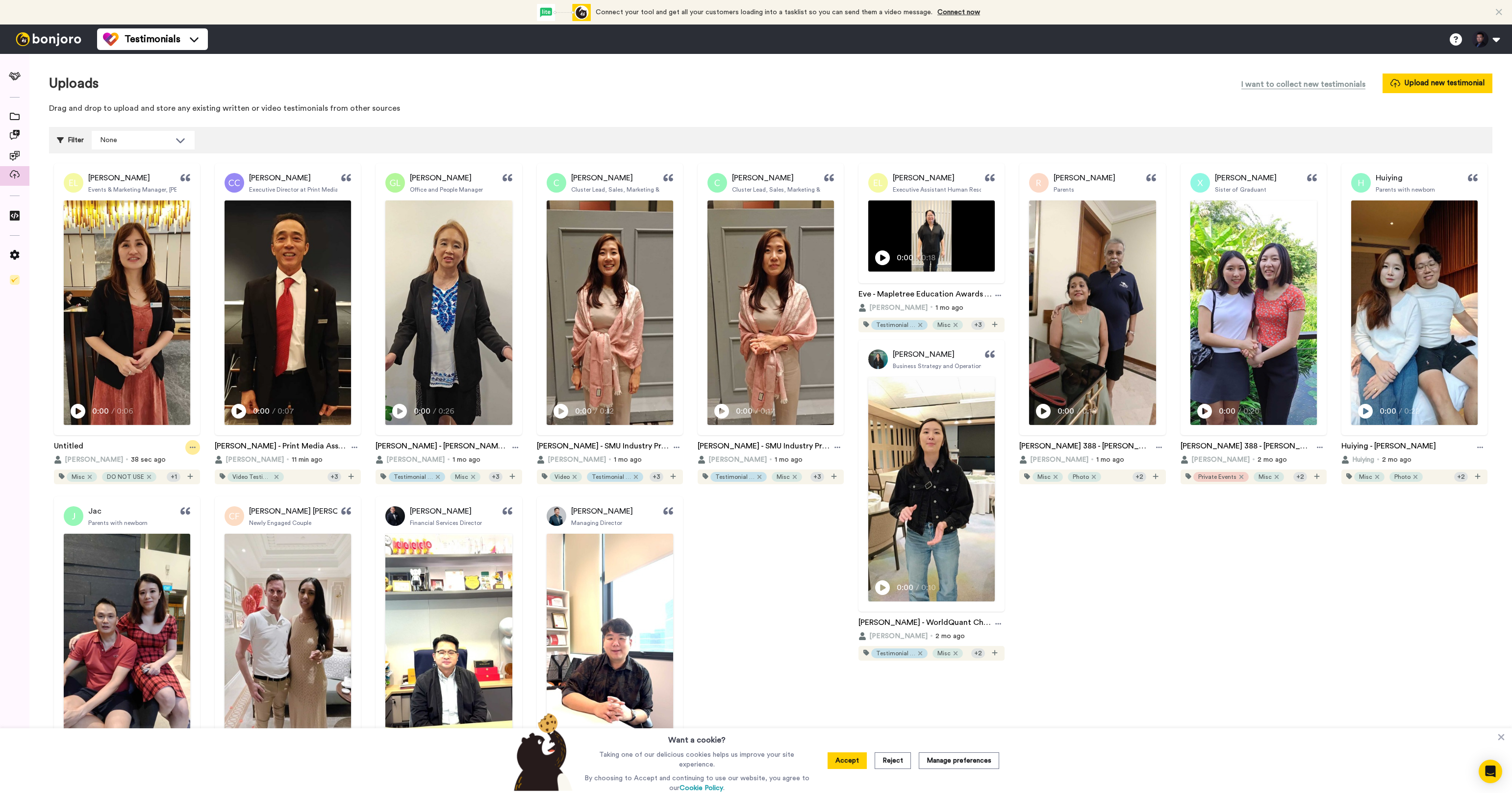
click at [187, 443] on div at bounding box center [192, 448] width 15 height 15
click at [184, 530] on div "Rename" at bounding box center [172, 534] width 63 height 10
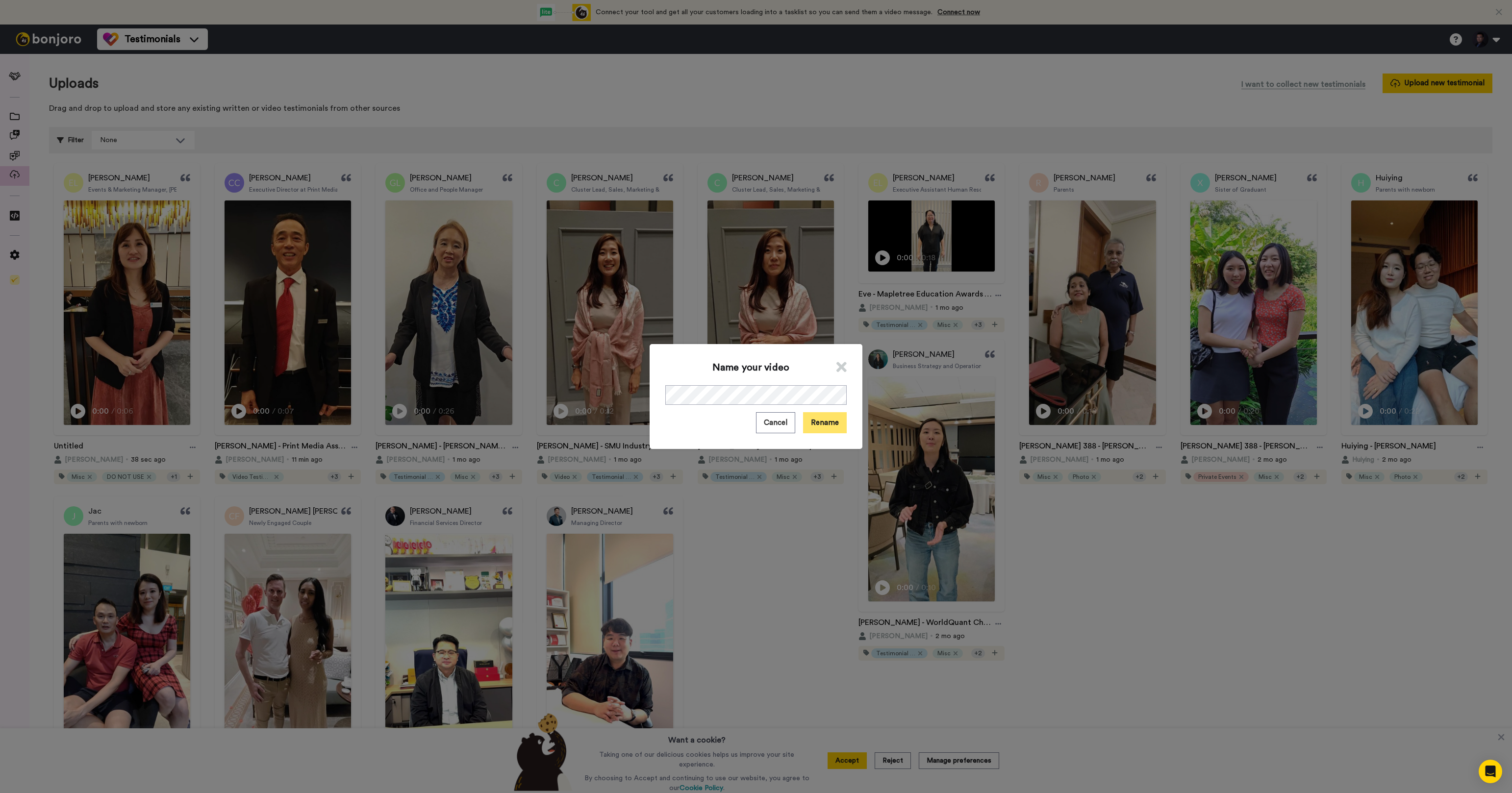
click at [821, 431] on button "Rename" at bounding box center [825, 422] width 44 height 21
